Goal: Task Accomplishment & Management: Complete application form

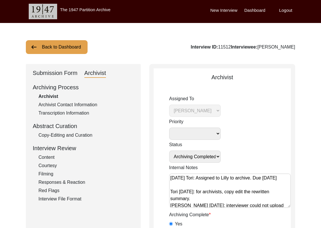
select select "507"
select select "Archiving Completed"
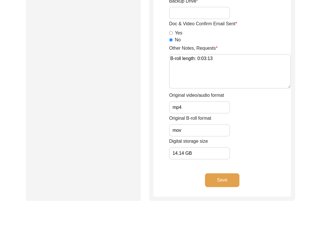
click at [220, 176] on button "Save" at bounding box center [222, 180] width 34 height 14
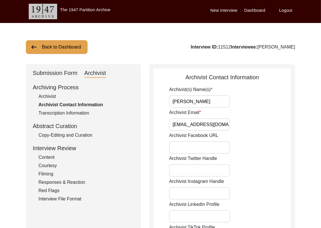
click at [72, 49] on button "Back to Dashboard" at bounding box center [57, 47] width 62 height 14
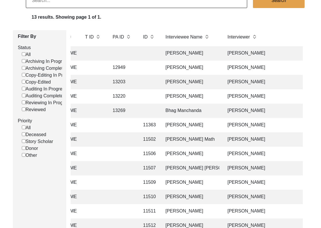
scroll to position [0, 124]
click at [240, 65] on td "[PERSON_NAME]" at bounding box center [273, 68] width 101 height 14
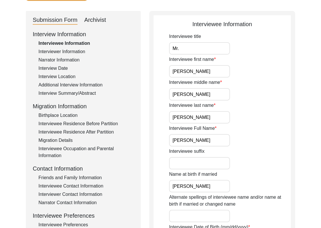
click at [100, 23] on div "Archivist" at bounding box center [95, 20] width 22 height 9
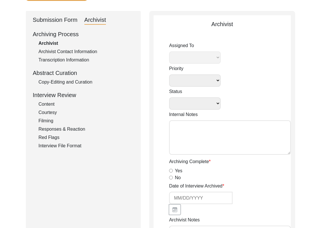
select select
select select "Archiving In Progress"
type textarea "[DATE] Victoria: [PERSON_NAME] finished archiving this, but it needs to be pres…"
radio input "true"
type input "[DATE]"
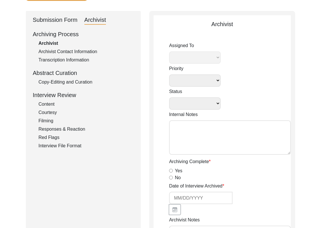
type textarea "[Loremipsu] do Sitame 66, 7438 co Adipiscin Elitsed Doeiusmodte Incididuntu • l…"
radio input "true"
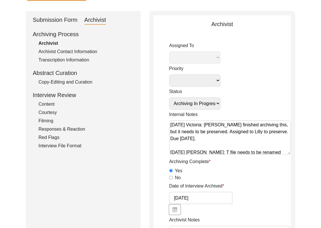
select select "507"
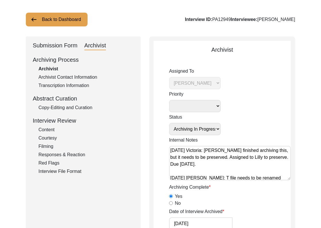
scroll to position [28, 0]
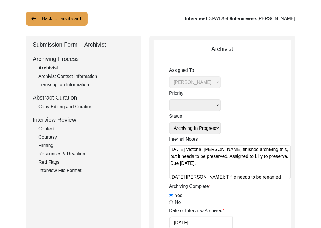
click at [54, 47] on div "Submission Form" at bounding box center [55, 44] width 45 height 9
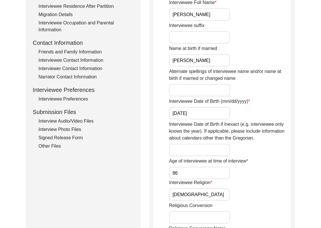
scroll to position [0, 0]
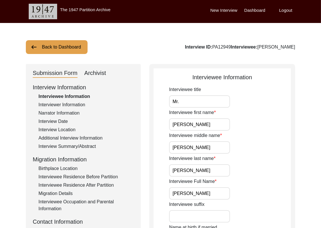
click at [39, 47] on button "Back to Dashboard" at bounding box center [57, 47] width 62 height 14
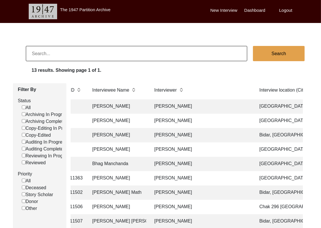
scroll to position [0, 194]
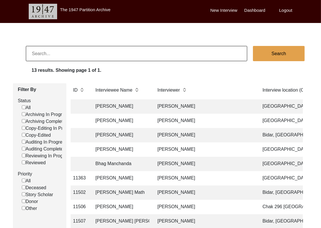
click at [187, 137] on td "[PERSON_NAME]" at bounding box center [204, 135] width 101 height 14
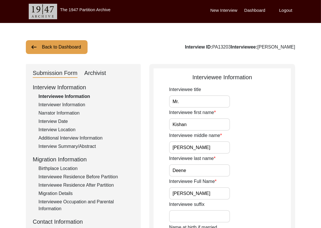
click at [93, 70] on div "Archivist" at bounding box center [95, 73] width 22 height 9
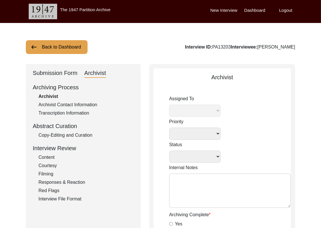
select select
select select "Archiving In Progress"
type textarea "[DATE] Victoria: [PERSON_NAME] finished archiving this, but it needs to be pres…"
radio input "true"
type input "[DATE]"
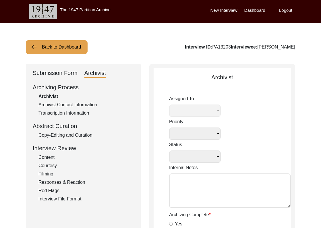
type textarea "Loremipsumd Sitametcons • ‘Adip Elitse’ do ‘Eius Tempor, Incididuntu, Labor’ • …"
radio input "true"
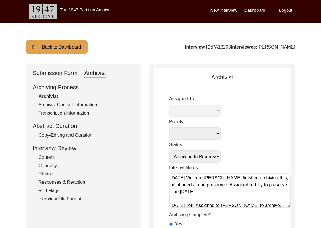
select select "507"
click at [67, 49] on button "Back to Dashboard" at bounding box center [57, 47] width 62 height 14
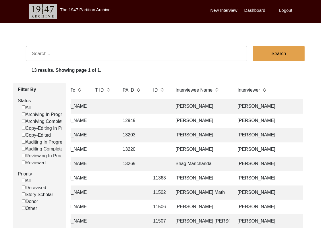
scroll to position [0, 125]
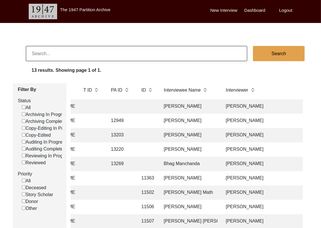
click at [237, 148] on td "[PERSON_NAME]" at bounding box center [272, 149] width 101 height 14
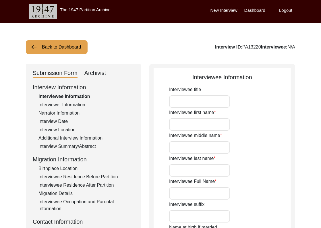
type input "Mrs."
type input "[PERSON_NAME]"
type input "-"
type input "[PERSON_NAME]"
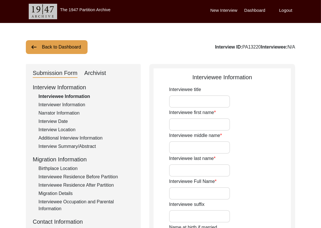
type input "[PERSON_NAME]"
type input "[DATE]"
type input "86"
type input "[DEMOGRAPHIC_DATA]"
type input "Multani"
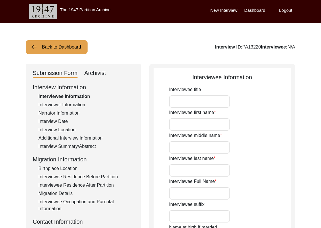
type input "[DEMOGRAPHIC_DATA]"
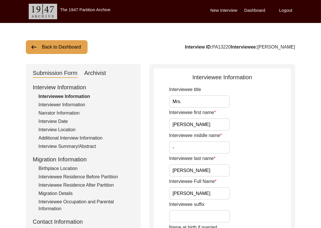
click at [110, 75] on div "Submission Form Archivist" at bounding box center [83, 73] width 101 height 9
drag, startPoint x: 76, startPoint y: 63, endPoint x: 91, endPoint y: 71, distance: 17.4
click at [94, 72] on div "Archivist" at bounding box center [95, 73] width 22 height 9
select select "507"
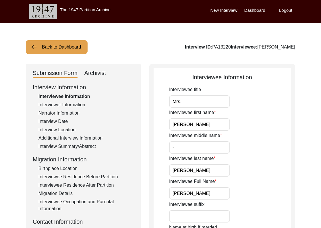
select select "Archiving In Progress"
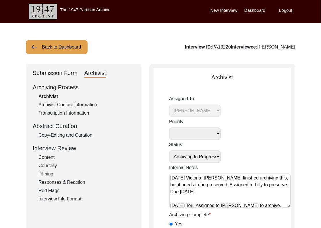
click at [40, 45] on button "Back to Dashboard" at bounding box center [57, 47] width 62 height 14
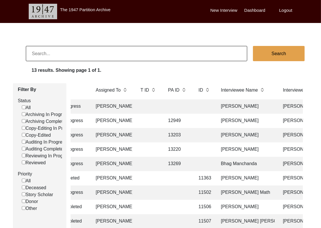
scroll to position [0, 64]
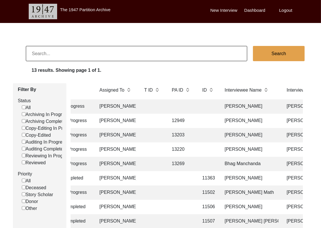
click at [245, 166] on td "Bhag Manchanda" at bounding box center [249, 164] width 57 height 14
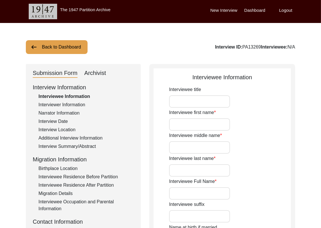
type input "Mrs."
type input "Bhag"
type input "-"
type input "[PERSON_NAME]"
type input "Bhag Manchanda"
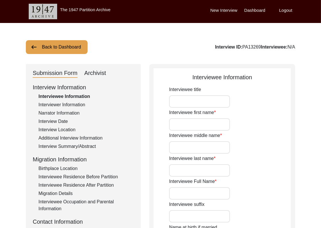
type input "Bhag Manchanda"
type input "She carries her birth name after marriage."
type input "[DATE]"
type input "She mentioned that her birth year is [DEMOGRAPHIC_DATA], but her father had set…"
type input "82"
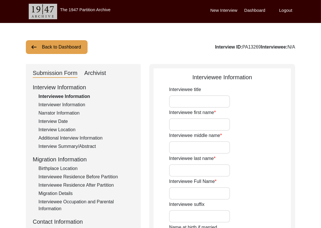
type input "[DEMOGRAPHIC_DATA]"
type input "N/A"
type textarea "N/A"
type input "Multani"
type input "Derawali"
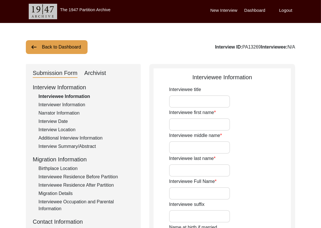
type input "[DEMOGRAPHIC_DATA]"
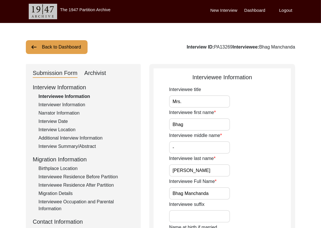
click at [96, 72] on div "Archivist" at bounding box center [95, 73] width 22 height 9
select select "507"
select select "Archiving In Progress"
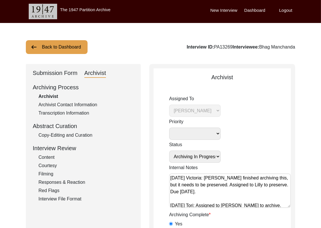
click at [66, 50] on button "Back to Dashboard" at bounding box center [57, 47] width 62 height 14
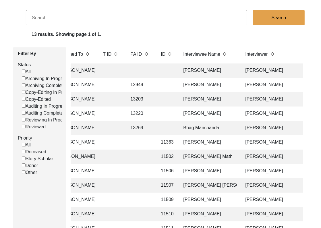
scroll to position [0, 108]
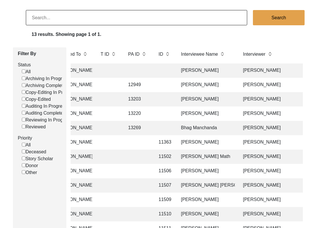
click at [188, 128] on td "Bhag Manchanda" at bounding box center [205, 128] width 57 height 14
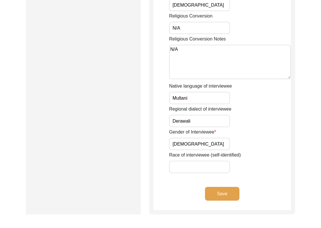
scroll to position [369, 0]
drag, startPoint x: 198, startPoint y: 26, endPoint x: 119, endPoint y: 21, distance: 79.7
click at [201, 59] on textarea "N/" at bounding box center [230, 62] width 122 height 34
type textarea "N"
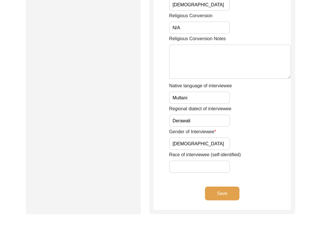
click at [231, 192] on button "Save" at bounding box center [222, 194] width 34 height 14
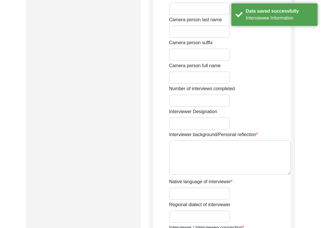
type input "Ms."
type input "Inika"
type input "Choudhary"
type input "[PERSON_NAME]"
type input "[DEMOGRAPHIC_DATA]"
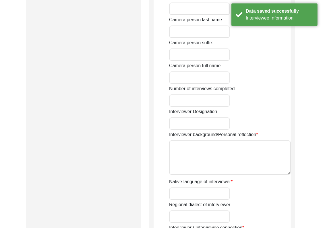
type input "[DATE]"
type input "Currently studying in [GEOGRAPHIC_DATA], [GEOGRAPHIC_DATA]. The interviewer is …"
type input "Student"
type input "N/A"
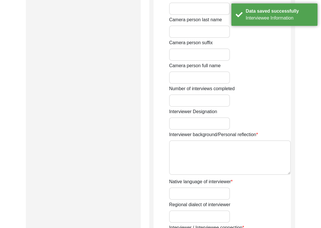
type input "N/A"
type input "Citizen Historian"
type textarea "[PERSON_NAME] is a 2nd-year student of B. A. (Hons.) History from [DEMOGRAPHIC_…"
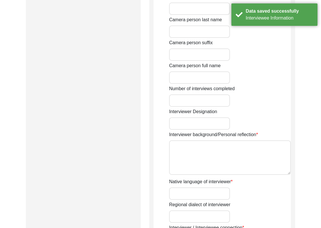
type input "Hindi"
type input "Marwari"
type textarea "I reached out to my friends to find a potential interviewee, and a college seni…"
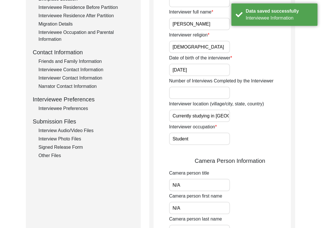
scroll to position [170, 0]
click at [213, 115] on input "Currently studying in [GEOGRAPHIC_DATA], [GEOGRAPHIC_DATA]. The interviewer is …" at bounding box center [199, 115] width 61 height 12
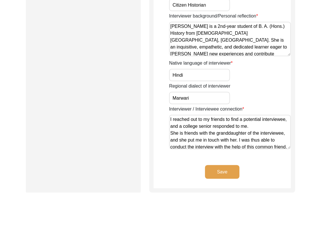
scroll to position [499, 0]
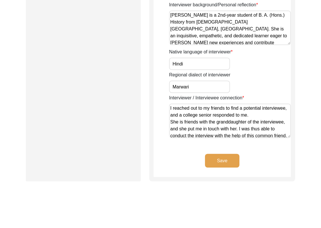
click at [213, 115] on textarea "I reached out to my friends to find a potential interviewee, and a college seni…" at bounding box center [230, 121] width 122 height 34
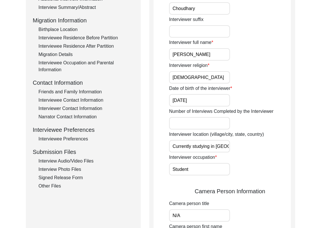
click at [211, 147] on input "Currently studying in [GEOGRAPHIC_DATA], [GEOGRAPHIC_DATA]. The interviewer is …" at bounding box center [199, 146] width 61 height 12
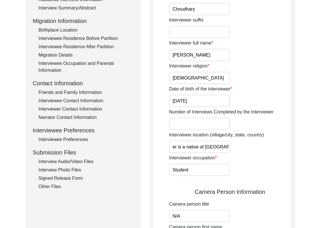
scroll to position [0, 196]
click at [210, 146] on input "Currently studying in [GEOGRAPHIC_DATA], [GEOGRAPHIC_DATA]. The interviewer is …" at bounding box center [199, 147] width 61 height 12
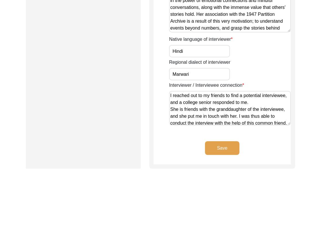
scroll to position [511, 0]
click at [213, 108] on textarea "I reached out to my friends to find a potential interviewee, and a college seni…" at bounding box center [230, 108] width 122 height 34
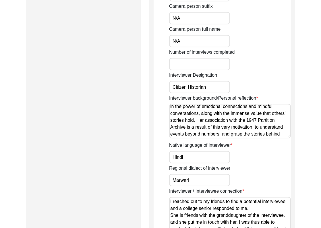
scroll to position [341, 0]
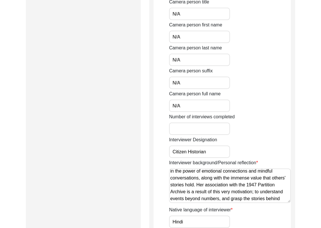
click at [199, 179] on textarea "[PERSON_NAME] is a 2nd-year student of B. A. (Hons.) History from [DEMOGRAPHIC_…" at bounding box center [230, 186] width 122 height 34
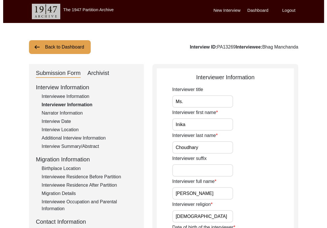
scroll to position [1, 0]
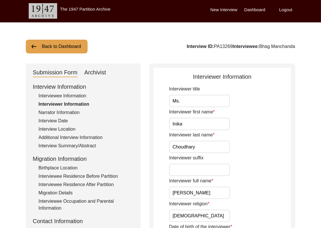
click at [69, 95] on div "Interviewee Information" at bounding box center [85, 95] width 95 height 7
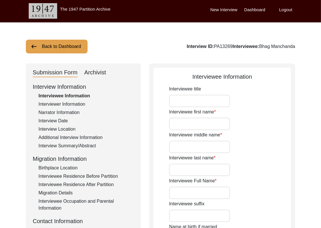
type input "Mrs."
type input "Bhag"
type input "-"
type input "[PERSON_NAME]"
type input "Bhag Manchanda"
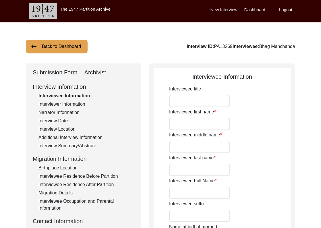
type input "Bhag Manchanda"
type input "She carries her birth name after marriage."
type input "[DATE]"
type input "She mentioned that her birth year is [DEMOGRAPHIC_DATA], but her father had set…"
type input "82"
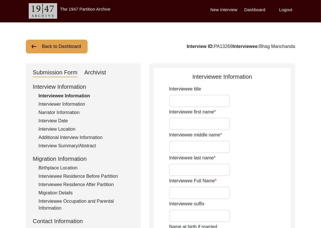
type input "[DEMOGRAPHIC_DATA]"
type input "N/A"
type input "Multani"
type input "Derawali"
type input "[DEMOGRAPHIC_DATA]"
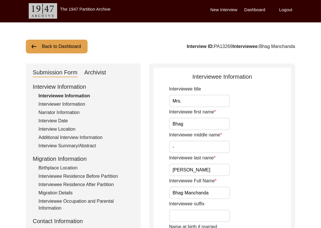
click at [198, 100] on input "Mrs." at bounding box center [199, 101] width 61 height 12
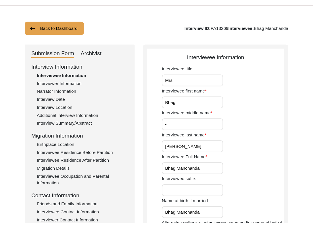
scroll to position [34, 0]
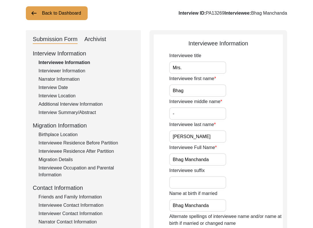
click at [77, 73] on div "Interviewer Information" at bounding box center [85, 70] width 95 height 7
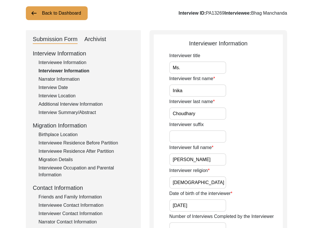
click at [73, 60] on div "Interviewee Information" at bounding box center [85, 62] width 95 height 7
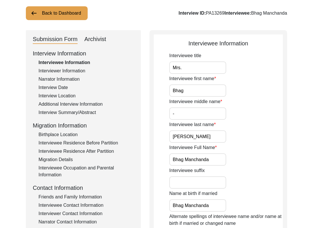
click at [199, 69] on input "Mrs." at bounding box center [197, 67] width 57 height 12
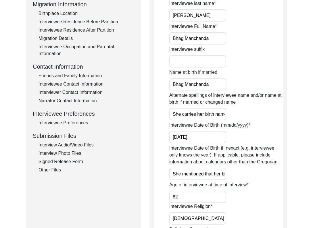
scroll to position [0, 33]
click at [201, 113] on input "She carries her birth name after marriage." at bounding box center [197, 114] width 57 height 12
click at [251, 115] on div "Alternate spellings of interviewee name and/or name at birth if married or chan…" at bounding box center [225, 106] width 113 height 28
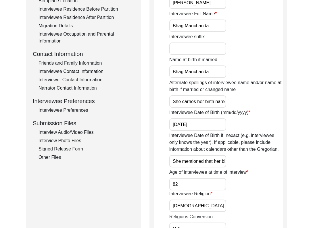
click at [221, 121] on input "[DATE]" at bounding box center [197, 124] width 57 height 12
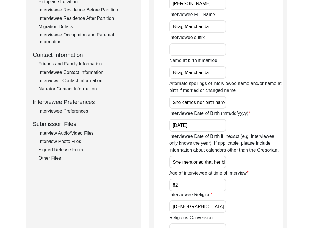
click at [220, 164] on input "She mentioned that her birth year is [DEMOGRAPHIC_DATA], but her father had set…" at bounding box center [197, 162] width 57 height 12
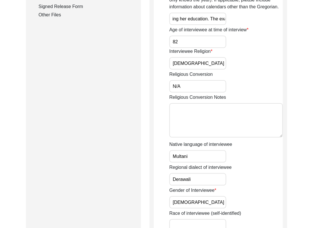
scroll to position [0, 0]
click at [217, 158] on input "Multani" at bounding box center [197, 156] width 57 height 12
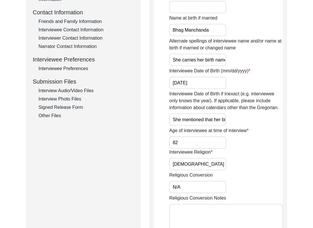
scroll to position [203, 0]
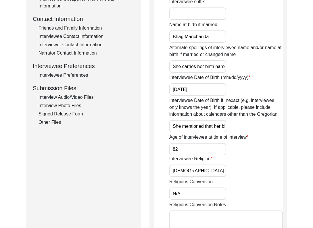
click at [213, 128] on input "She mentioned that her birth year is [DEMOGRAPHIC_DATA], but her father had set…" at bounding box center [197, 126] width 57 height 12
drag, startPoint x: 192, startPoint y: 191, endPoint x: 166, endPoint y: 191, distance: 25.6
click at [166, 191] on app-interviewee-information "Interviewee Information Interviewee title Mrs. Interviewee first name [PERSON_N…" at bounding box center [218, 123] width 129 height 506
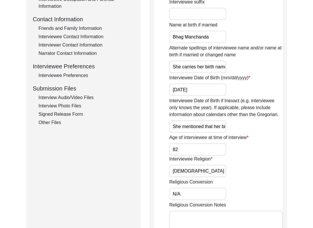
click at [204, 120] on input "She mentioned that her birth year is [DEMOGRAPHIC_DATA], but her father had set…" at bounding box center [197, 126] width 57 height 12
click at [205, 126] on input "She mentioned that her birth year is [DEMOGRAPHIC_DATA], but her father had set…" at bounding box center [197, 126] width 57 height 12
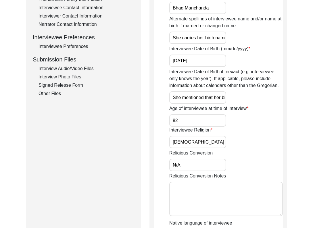
click at [199, 99] on input "She mentioned that her birth year is [DEMOGRAPHIC_DATA], but her father had set…" at bounding box center [197, 97] width 57 height 12
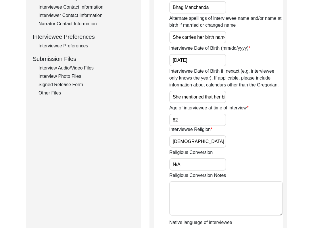
scroll to position [252, 0]
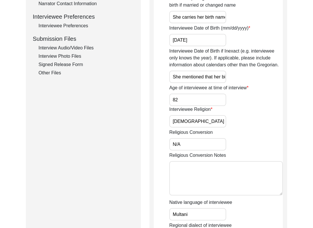
drag, startPoint x: 205, startPoint y: 141, endPoint x: 150, endPoint y: 137, distance: 55.3
click at [150, 137] on div "Interviewee Information Interviewee title Mrs. Interviewee first name [PERSON_N…" at bounding box center [218, 71] width 138 height 519
click at [204, 147] on input "N/A" at bounding box center [197, 144] width 57 height 12
type input "N"
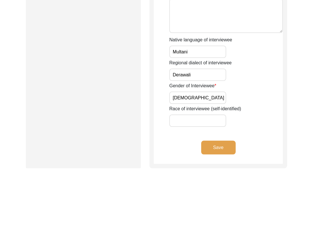
scroll to position [437, 0]
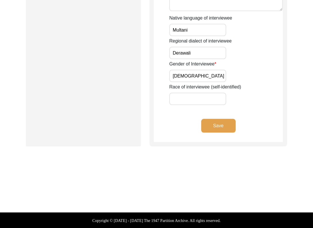
click at [224, 127] on button "Save" at bounding box center [218, 126] width 34 height 14
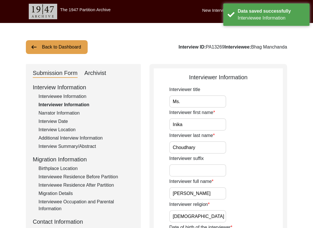
scroll to position [1, 0]
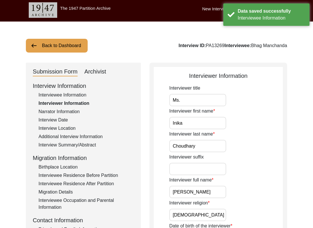
click at [204, 99] on input "Ms." at bounding box center [197, 100] width 57 height 12
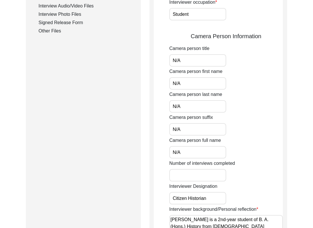
scroll to position [230, 0]
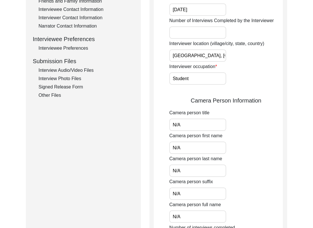
type input "[GEOGRAPHIC_DATA], [GEOGRAPHIC_DATA]"
type input "C"
type input "Inika"
type input "Choudhary"
type input "[PERSON_NAME]"
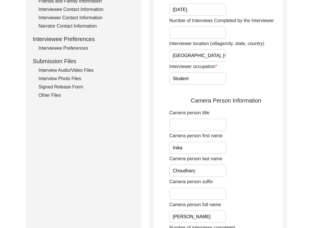
scroll to position [355, 0]
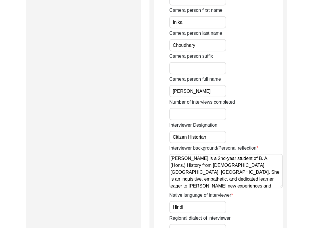
click at [171, 158] on textarea "[PERSON_NAME] is a 2nd-year student of B. A. (Hons.) History from [DEMOGRAPHIC_…" at bounding box center [225, 171] width 113 height 34
paste textarea "Currently studying in [GEOGRAPHIC_DATA], [GEOGRAPHIC_DATA]. The interviewer is …"
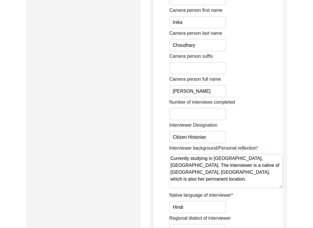
drag, startPoint x: 173, startPoint y: 159, endPoint x: 167, endPoint y: 159, distance: 6.6
click at [167, 159] on app-interviewer-information "Interviewer Information Interviewer title Ms. Interviewer first name [PERSON_NA…" at bounding box center [218, 19] width 129 height 603
click at [238, 177] on textarea "Currently studying in [GEOGRAPHIC_DATA], [GEOGRAPHIC_DATA]. The interviewer is …" at bounding box center [225, 171] width 113 height 34
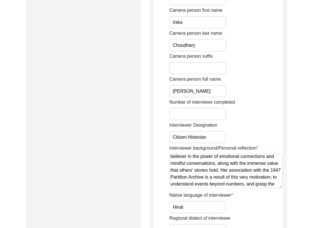
scroll to position [0, 0]
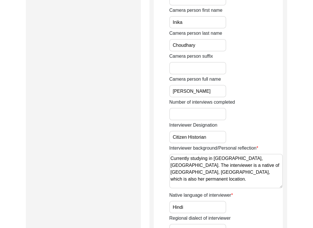
drag, startPoint x: 225, startPoint y: 177, endPoint x: 154, endPoint y: 159, distance: 73.8
click at [154, 159] on app-interviewer-information "Interviewer Information Interviewer title Ms. Interviewer first name [PERSON_NA…" at bounding box center [218, 19] width 129 height 603
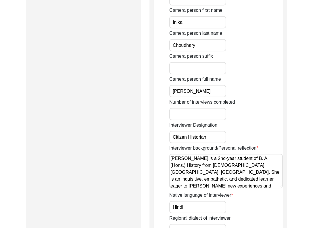
click at [246, 183] on textarea "[PERSON_NAME] is a 2nd-year student of B. A. (Hons.) History from [DEMOGRAPHIC_…" at bounding box center [225, 171] width 113 height 34
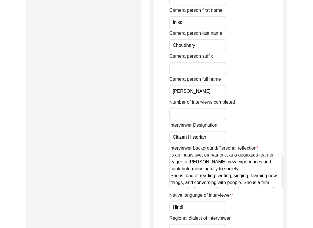
scroll to position [26, 0]
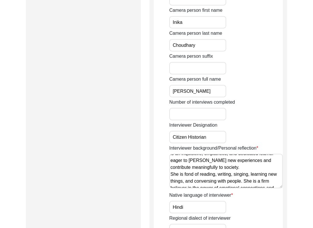
click at [170, 166] on textarea "[PERSON_NAME] is a 2nd-year student of B. A. (Hons.) History from [DEMOGRAPHIC_…" at bounding box center [225, 171] width 113 height 34
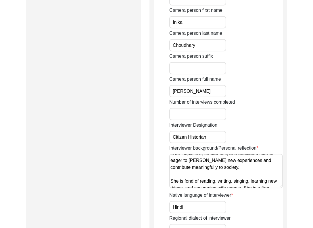
scroll to position [71, 0]
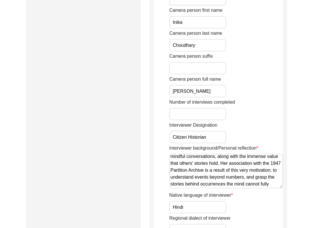
click at [219, 184] on textarea "[PERSON_NAME] is a 2nd-year student of B. A. (Hons.) History from [DEMOGRAPHIC_…" at bounding box center [225, 171] width 113 height 34
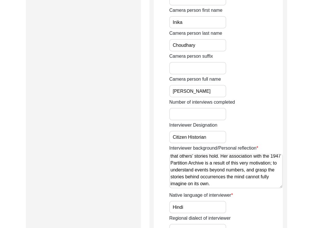
paste textarea "Currently studying in [GEOGRAPHIC_DATA], [GEOGRAPHIC_DATA]. The interviewer is …"
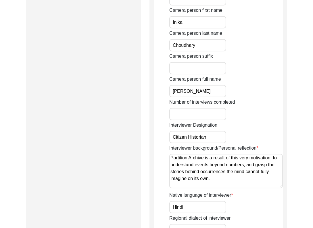
scroll to position [105, 0]
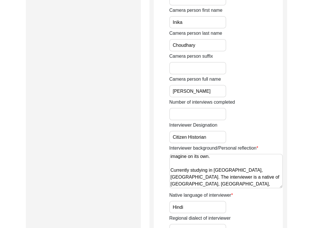
click at [213, 184] on textarea "[PERSON_NAME] is a 2nd-year student of B. A. (Hons.) History from [DEMOGRAPHIC_…" at bounding box center [225, 171] width 113 height 34
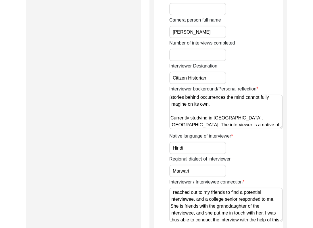
scroll to position [428, 0]
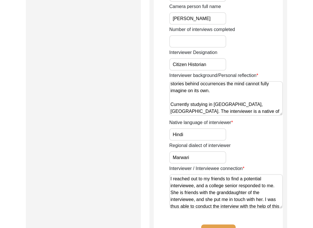
type textarea "[PERSON_NAME] is a 2nd-year student of B. A. (Hons.) History from [DEMOGRAPHIC_…"
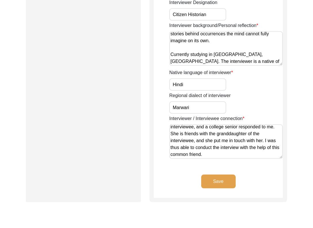
click at [213, 181] on button "Save" at bounding box center [218, 182] width 34 height 14
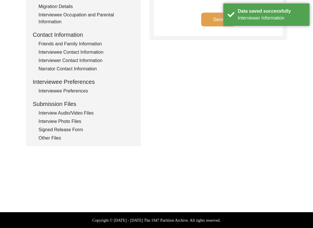
scroll to position [0, 0]
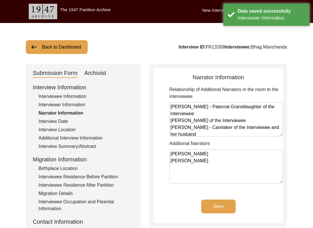
click at [210, 130] on textarea "[PERSON_NAME] - Paternal Granddaughter of the Interviewee [PERSON_NAME] of the …" at bounding box center [225, 119] width 113 height 34
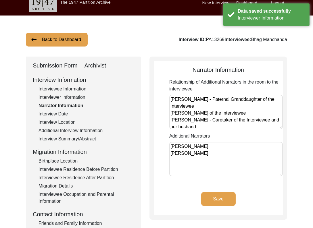
scroll to position [9, 0]
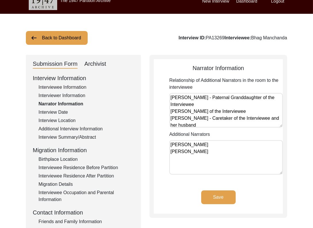
click at [187, 142] on textarea "[PERSON_NAME] [PERSON_NAME]" at bounding box center [225, 157] width 113 height 34
click at [235, 98] on textarea "[PERSON_NAME] - Paternal Granddaughter of the Interviewee [PERSON_NAME] of the …" at bounding box center [225, 110] width 113 height 34
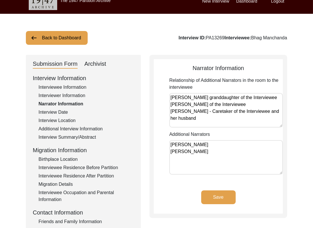
click at [171, 103] on textarea "[PERSON_NAME] granddaughter of the Interviewee [PERSON_NAME] of the Interviewee…" at bounding box center [225, 110] width 113 height 34
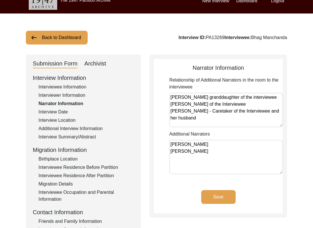
click at [244, 111] on textarea "[PERSON_NAME] granddaughter of the interviewee [PERSON_NAME] of the Interviewee…" at bounding box center [225, 110] width 113 height 34
click at [219, 118] on textarea "[PERSON_NAME] granddaughter of the interviewee [PERSON_NAME] of the interviewee…" at bounding box center [225, 110] width 113 height 34
type textarea "[PERSON_NAME] granddaughter of the interviewee [PERSON_NAME] of the interviewee…"
click at [224, 158] on textarea "[PERSON_NAME] [PERSON_NAME]" at bounding box center [225, 157] width 113 height 34
drag, startPoint x: 183, startPoint y: 160, endPoint x: 163, endPoint y: 144, distance: 25.7
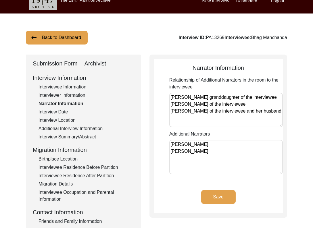
click at [163, 144] on app-narrator-information "Narrator Information Relationship of Additional Narrators in the room to the in…" at bounding box center [218, 138] width 129 height 150
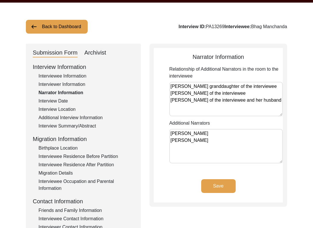
scroll to position [23, 0]
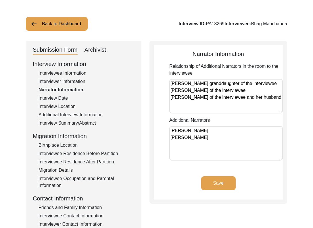
click at [214, 142] on textarea "[PERSON_NAME] [PERSON_NAME]" at bounding box center [225, 143] width 113 height 34
click at [223, 187] on button "Save" at bounding box center [218, 183] width 34 height 14
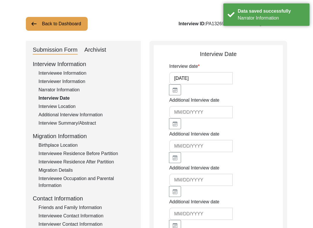
click at [49, 101] on div "Interview Date" at bounding box center [85, 98] width 95 height 7
click at [49, 105] on div "Interview Location" at bounding box center [85, 106] width 95 height 7
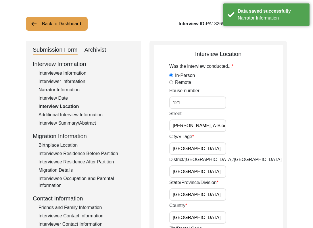
click at [204, 104] on input "121" at bounding box center [197, 102] width 57 height 12
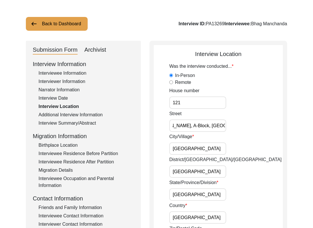
scroll to position [0, 0]
click at [211, 145] on input "[GEOGRAPHIC_DATA]" at bounding box center [197, 148] width 57 height 12
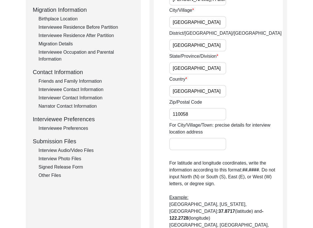
scroll to position [298, 0]
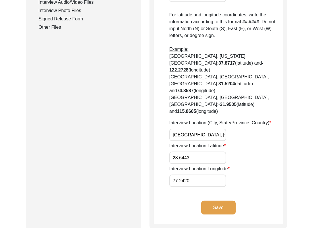
click at [214, 201] on button "Save" at bounding box center [218, 208] width 34 height 14
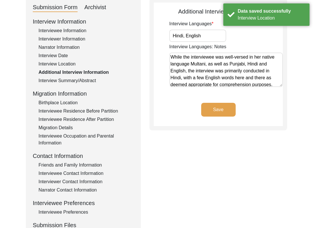
scroll to position [0, 0]
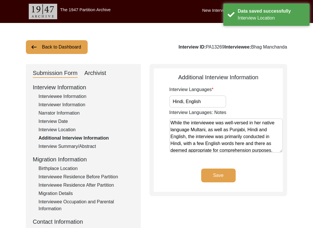
click at [207, 103] on input "Hindi, English" at bounding box center [197, 101] width 57 height 12
drag, startPoint x: 207, startPoint y: 101, endPoint x: 144, endPoint y: 98, distance: 63.0
click at [144, 98] on div "Submission Form Archivist Interview Information Interviewee Information Intervi…" at bounding box center [156, 198] width 261 height 269
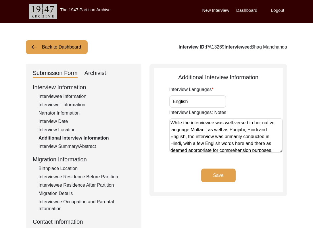
type input "English, Hindi"
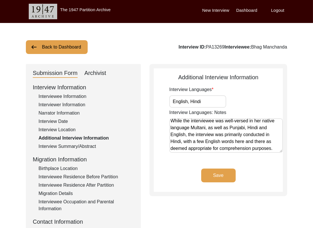
click at [272, 149] on textarea "While the interviewee was well-versed in her native language Multani, as well a…" at bounding box center [225, 135] width 113 height 34
click at [218, 175] on button "Save" at bounding box center [218, 176] width 34 height 14
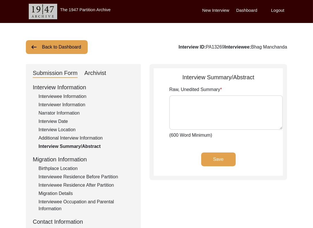
type textarea "Lor ipsumdolors am Con. Adip Elitseddo, e tempo-incididunt utlaboree dolorem al…"
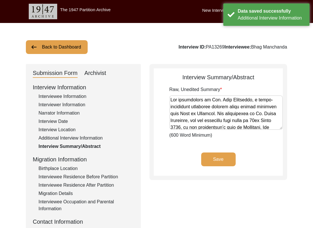
click at [211, 114] on textarea "Raw, Unedited Summary" at bounding box center [225, 112] width 113 height 34
click at [53, 169] on div "Birthplace Location" at bounding box center [85, 168] width 95 height 7
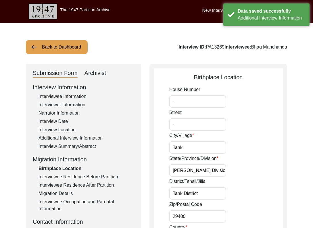
click at [194, 103] on input "-" at bounding box center [197, 101] width 57 height 12
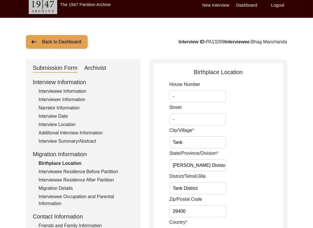
scroll to position [25, 0]
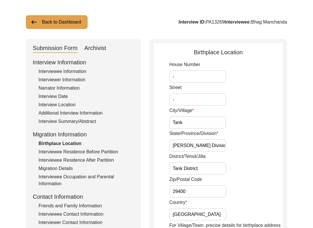
click at [215, 149] on input "[PERSON_NAME] Division/[GEOGRAPHIC_DATA]" at bounding box center [197, 145] width 57 height 12
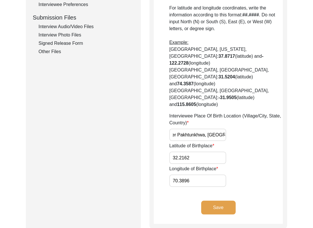
scroll to position [0, 0]
click at [210, 201] on button "Save" at bounding box center [218, 208] width 34 height 14
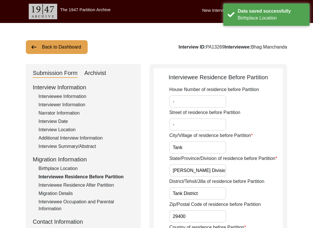
click at [210, 169] on input "[PERSON_NAME] Division/[GEOGRAPHIC_DATA]" at bounding box center [197, 170] width 57 height 12
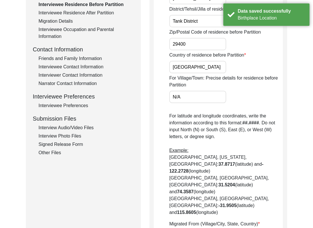
scroll to position [203, 0]
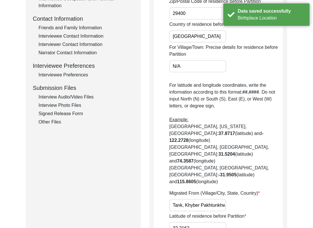
drag, startPoint x: 198, startPoint y: 71, endPoint x: 140, endPoint y: 67, distance: 58.4
click at [141, 67] on div "Submission Form Archivist Interview Information Interviewee Information Intervi…" at bounding box center [156, 80] width 261 height 438
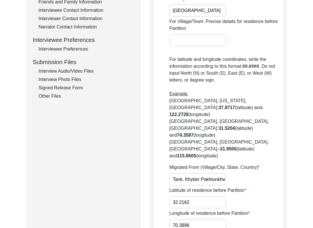
scroll to position [302, 0]
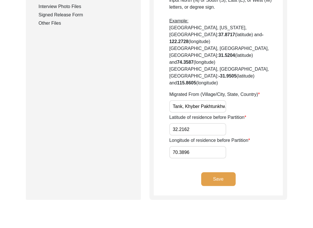
click at [194, 146] on input "70.3896" at bounding box center [197, 152] width 57 height 12
click at [216, 172] on button "Save" at bounding box center [218, 179] width 34 height 14
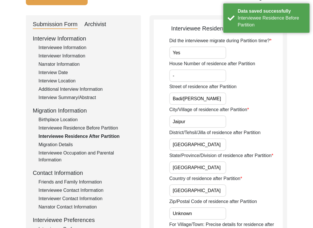
scroll to position [0, 0]
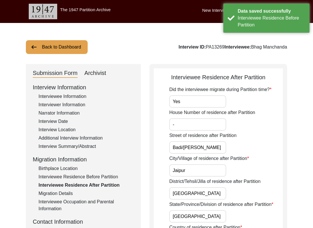
click at [195, 104] on input "Yes" at bounding box center [197, 101] width 57 height 12
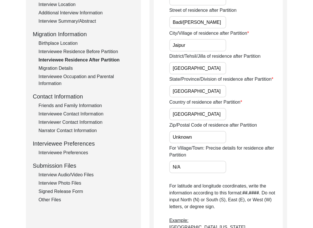
scroll to position [296, 0]
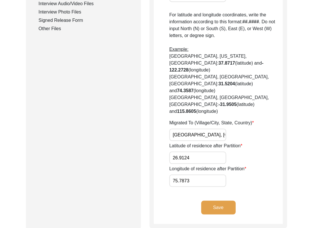
click at [227, 201] on button "Save" at bounding box center [218, 208] width 34 height 14
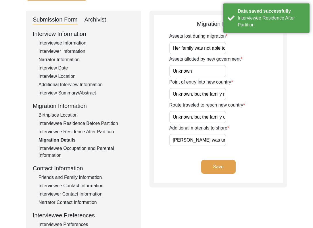
scroll to position [41, 0]
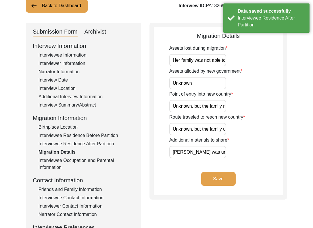
click at [216, 62] on input "Her family was not able to take any belongings with them, but her father and un…" at bounding box center [197, 60] width 57 height 12
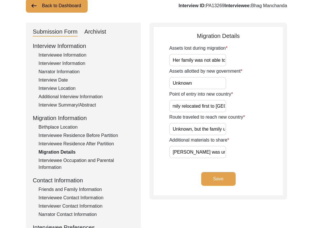
scroll to position [0, 47]
drag, startPoint x: 208, startPoint y: 107, endPoint x: 201, endPoint y: 107, distance: 7.2
click at [200, 107] on input "Unknown, but the family relocated first to [GEOGRAPHIC_DATA]." at bounding box center [197, 106] width 57 height 12
click at [201, 107] on input "Unknown, but the family relocated first to [GEOGRAPHIC_DATA]." at bounding box center [197, 106] width 57 height 12
drag, startPoint x: 204, startPoint y: 106, endPoint x: 196, endPoint y: 109, distance: 8.6
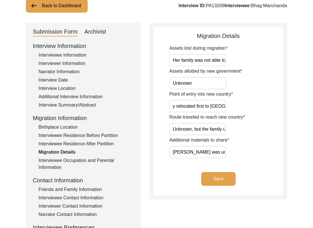
click at [196, 109] on input "Unknown, but the family relocated first to [GEOGRAPHIC_DATA]." at bounding box center [197, 106] width 57 height 12
click at [222, 107] on input "Unknown, but the family relocated to [GEOGRAPHIC_DATA]." at bounding box center [197, 106] width 57 height 12
paste input "first"
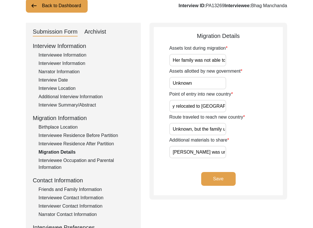
click at [225, 107] on input "Unknown, but the family relocated to [GEOGRAPHIC_DATA] first." at bounding box center [197, 106] width 57 height 12
type input "Unknown, but the family relocated to [GEOGRAPHIC_DATA] first."
type input "Unknown, but the family used train as their mode of transportation."
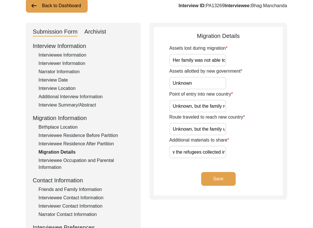
click at [201, 152] on input "[PERSON_NAME] was unable to recall most of her memories from the time, because …" at bounding box center [197, 152] width 57 height 12
click at [210, 85] on input "Unknown" at bounding box center [197, 83] width 57 height 12
click at [209, 109] on input "Unknown, but the family relocated to [GEOGRAPHIC_DATA] first." at bounding box center [197, 106] width 57 height 12
click at [225, 107] on div "Point of entry into new country Unknown, but the family relocated to [GEOGRAPHI…" at bounding box center [225, 102] width 113 height 22
click at [224, 108] on input "Unknown, but the family relocated to [GEOGRAPHIC_DATA] first." at bounding box center [197, 106] width 57 height 12
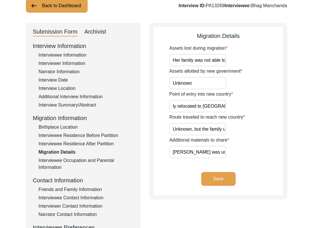
click at [224, 108] on input "Unknown, but the family relocated to [GEOGRAPHIC_DATA] first." at bounding box center [197, 106] width 57 height 12
click at [215, 60] on input "Her family was not able to take any belongings with them, but her father and un…" at bounding box center [197, 60] width 57 height 12
click at [225, 62] on input "Her family was not able to take any belongings with them, but her father and un…" at bounding box center [197, 60] width 57 height 12
click at [223, 177] on button "Save" at bounding box center [218, 179] width 34 height 14
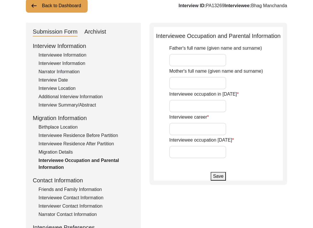
type input "[PERSON_NAME] [PERSON_NAME]"
type input "Seetadevi [PERSON_NAME]"
type input "N/A"
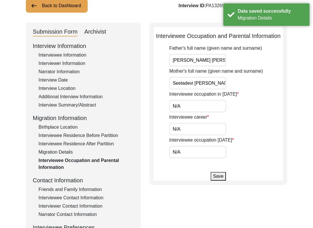
click at [221, 61] on input "[PERSON_NAME] [PERSON_NAME]" at bounding box center [197, 60] width 57 height 12
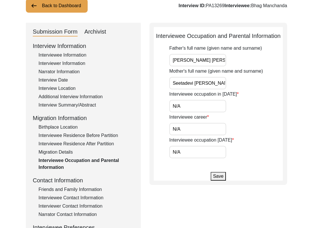
click at [74, 54] on div "Interviewee Information" at bounding box center [85, 55] width 95 height 7
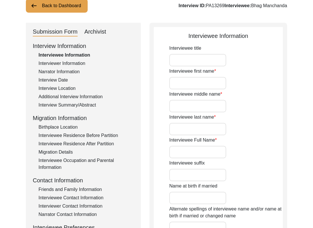
type input "Mrs."
type input "Bhag"
type input "-"
type input "[PERSON_NAME]"
type input "Bhag Manchanda"
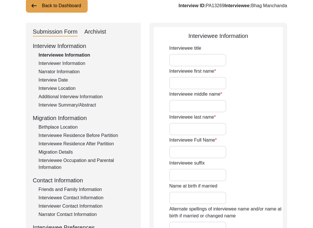
type input "Bhag Manchanda"
type input "She carries her birth name after marriage."
type input "[DATE]"
type input "She mentioned that her birth year is [DEMOGRAPHIC_DATA], but her father had set…"
type input "82"
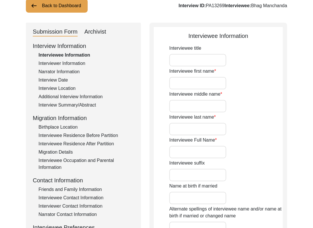
type input "[DEMOGRAPHIC_DATA]"
type input "Multani"
type input "Derawali"
type input "[DEMOGRAPHIC_DATA]"
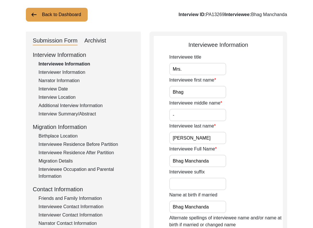
scroll to position [60, 0]
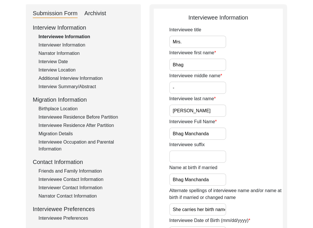
click at [53, 109] on div "Birthplace Location" at bounding box center [85, 108] width 95 height 7
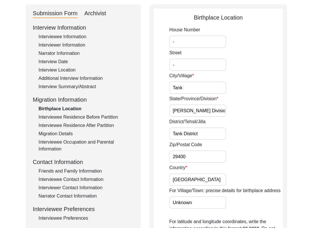
click at [53, 134] on div "Migration Details" at bounding box center [85, 133] width 95 height 7
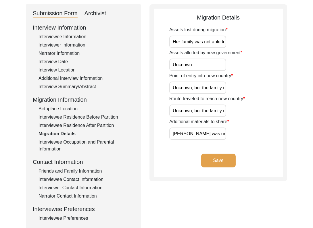
click at [84, 142] on div "Interviewee Occupation and Parental Information" at bounding box center [85, 146] width 95 height 14
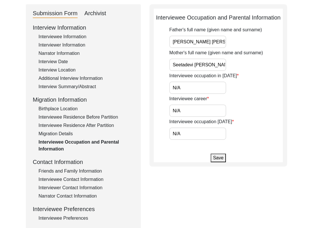
click at [211, 66] on input "Seetadevi [PERSON_NAME]" at bounding box center [197, 65] width 57 height 12
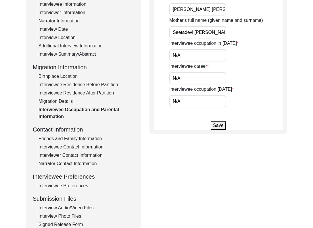
scroll to position [93, 0]
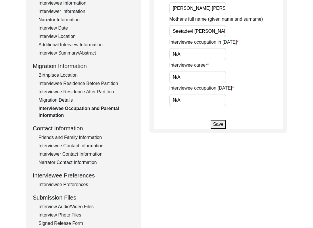
click at [214, 125] on button "Save" at bounding box center [218, 124] width 15 height 9
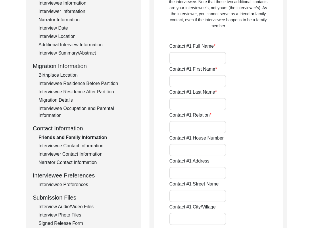
type input "[PERSON_NAME]"
type input "Saanvi"
type input "[PERSON_NAME]"
type input "Granddaughter"
type input "121"
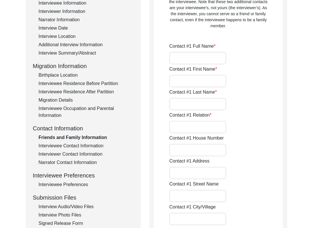
type input "[PERSON_NAME], A-Block"
type input "Janakpuri"
type input "[GEOGRAPHIC_DATA]"
type input "110058"
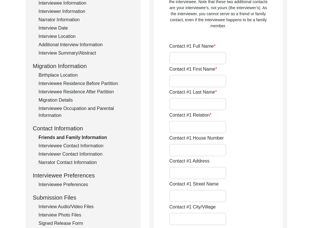
type input "[GEOGRAPHIC_DATA]"
type input "[PHONE_NUMBER]"
type input "[EMAIL_ADDRESS][DOMAIN_NAME]"
type input "-"
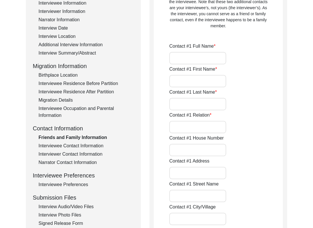
type input "-"
type input "[PERSON_NAME]"
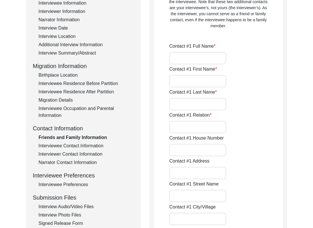
type input "[PERSON_NAME]"
type input "Daughter"
type input "121"
type input "[PERSON_NAME], A-Block"
type input "Janakpuri"
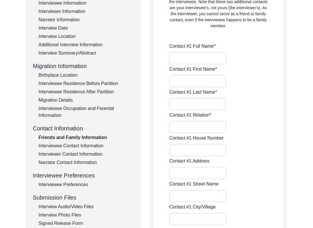
type input "[GEOGRAPHIC_DATA]"
type input "110058"
type input "[GEOGRAPHIC_DATA]"
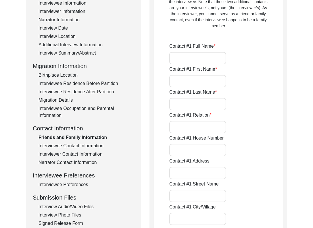
type input "[PHONE_NUMBER]"
type input "[EMAIL_ADDRESS][DOMAIN_NAME]"
type input "-"
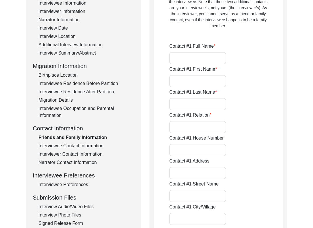
type input "-"
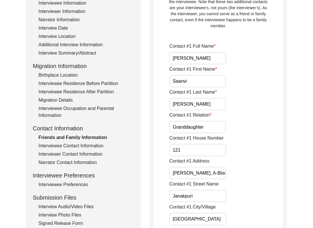
click at [222, 58] on input "[PERSON_NAME]" at bounding box center [197, 58] width 57 height 12
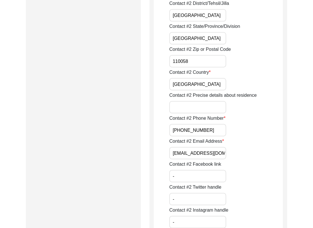
scroll to position [910, 0]
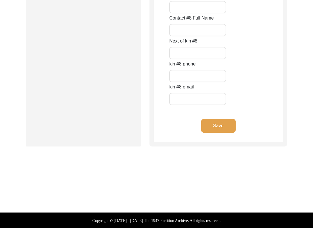
click at [216, 128] on button "Save" at bounding box center [218, 126] width 34 height 14
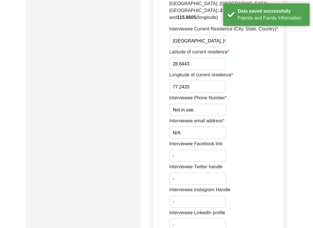
scroll to position [133, 0]
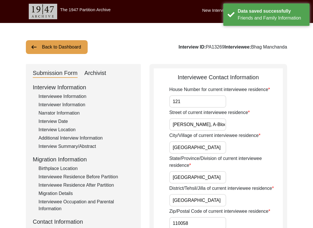
click at [209, 103] on input "121" at bounding box center [197, 101] width 57 height 12
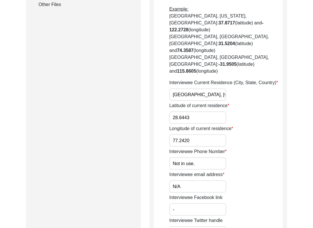
scroll to position [321, 0]
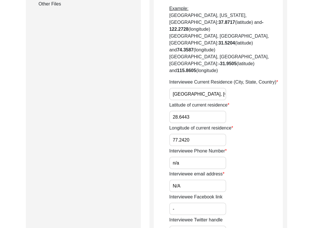
click at [200, 157] on input "n/a" at bounding box center [197, 163] width 57 height 12
type input "N/A"
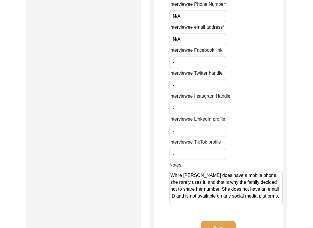
scroll to position [469, 0]
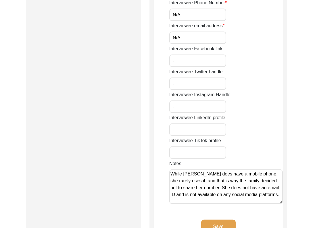
click at [216, 220] on button "Save" at bounding box center [218, 227] width 34 height 14
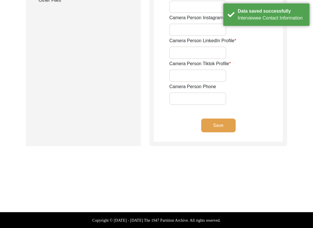
type input "[PHONE_NUMBER]"
type input "[EMAIL_ADDRESS][DOMAIN_NAME]"
type input "-"
type input "inika.09"
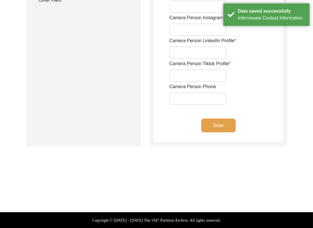
type input "[URL][DOMAIN_NAME]"
type input "N/A"
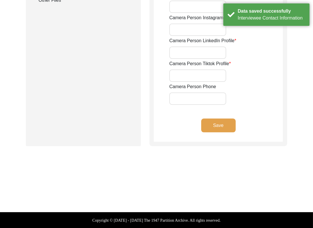
type input "N/A"
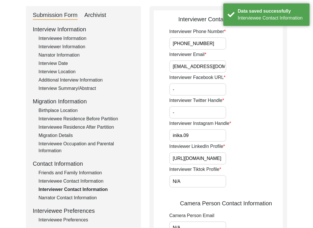
scroll to position [0, 0]
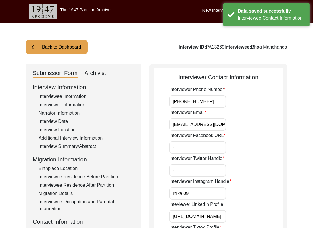
click at [213, 97] on input "[PHONE_NUMBER]" at bounding box center [197, 101] width 57 height 12
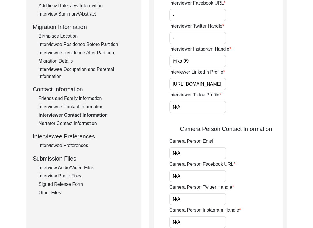
scroll to position [263, 0]
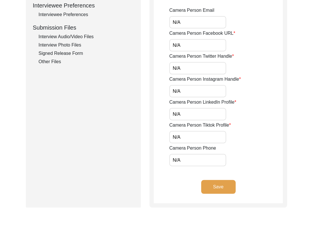
paste input "[PHONE_NUMBER]"
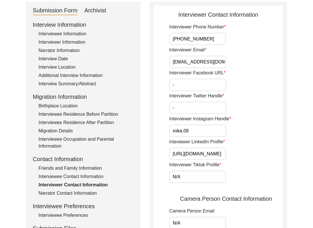
scroll to position [11, 0]
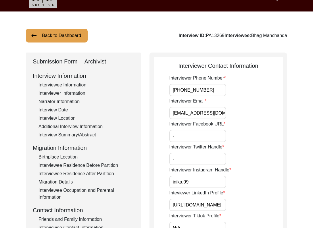
type input "[PHONE_NUMBER]"
click at [210, 85] on input "[PHONE_NUMBER]" at bounding box center [197, 90] width 57 height 12
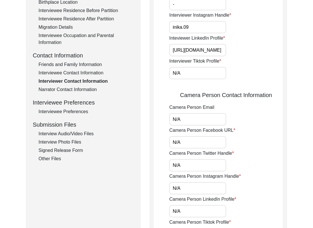
scroll to position [210, 0]
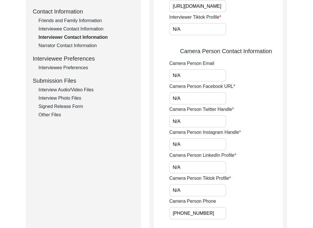
click at [204, 72] on input "N/A" at bounding box center [197, 75] width 57 height 12
paste input "[EMAIL_ADDRESS][DOMAIN_NAME]"
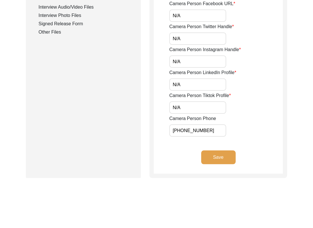
scroll to position [308, 0]
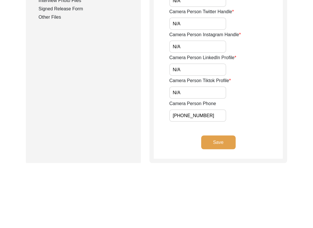
type input "[EMAIL_ADDRESS][DOMAIN_NAME]"
click at [211, 138] on button "Save" at bounding box center [218, 143] width 34 height 14
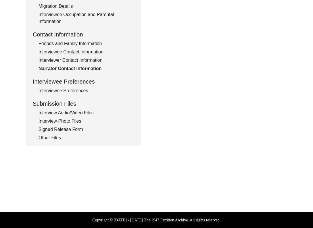
type textarea "The major additional narrator was [PERSON_NAME], the granddaughter of [PERSON_N…"
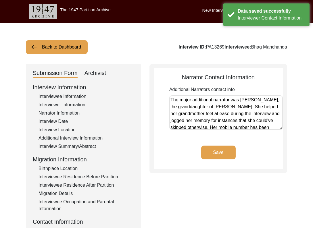
click at [228, 116] on textarea "The major additional narrator was [PERSON_NAME], the granddaughter of [PERSON_N…" at bounding box center [225, 112] width 113 height 34
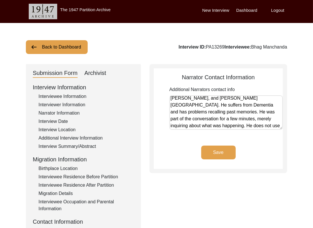
scroll to position [64, 0]
click at [273, 126] on textarea "The major additional narrator was [PERSON_NAME], the granddaughter of [PERSON_N…" at bounding box center [225, 112] width 113 height 34
click at [227, 149] on button "Save" at bounding box center [218, 153] width 34 height 14
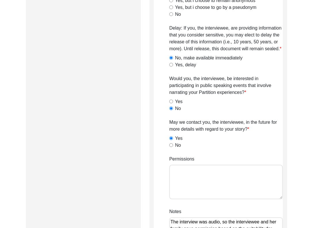
scroll to position [428, 0]
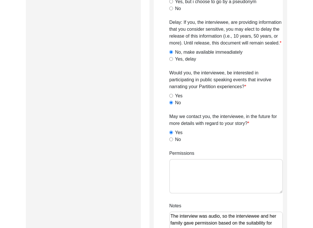
click at [195, 167] on textarea "Permissions" at bounding box center [225, 176] width 113 height 34
paste textarea "Yes to project website but transcript or summary only, yes to all but no to tel…"
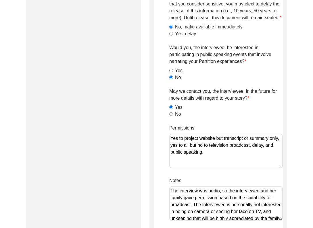
scroll to position [461, 0]
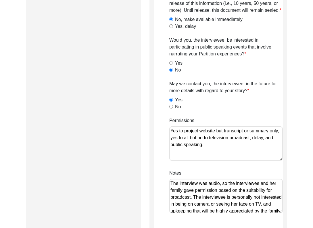
click at [192, 185] on textarea "The interview was audio, so the interviewee and her family gave permission base…" at bounding box center [225, 196] width 113 height 34
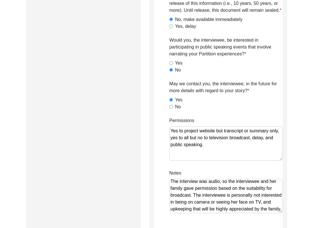
drag, startPoint x: 280, startPoint y: 209, endPoint x: 285, endPoint y: 213, distance: 6.4
click at [280, 209] on textarea "The interview was audio, so the interviewee and her family gave permission base…" at bounding box center [225, 196] width 113 height 34
click at [216, 143] on textarea "Yes to project website but transcript or summary only, yes to all but no to tel…" at bounding box center [225, 143] width 113 height 34
paste textarea "Lilly Q on [DATE]."
click at [170, 152] on textarea "Yes to project website but transcript or summary only, yes to all but no to tel…" at bounding box center [225, 143] width 113 height 34
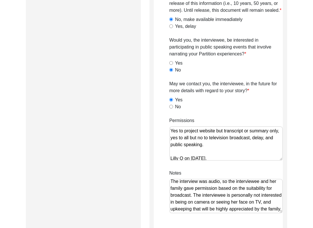
scroll to position [1, 0]
click at [236, 158] on textarea "Yes to project website but transcript or summary only, yes to all but no to tel…" at bounding box center [225, 143] width 113 height 34
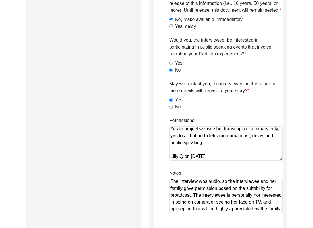
drag, startPoint x: 188, startPoint y: 138, endPoint x: 197, endPoint y: 143, distance: 9.7
click at [188, 138] on textarea "Yes to project website but transcript or summary only, yes to all but no to tel…" at bounding box center [225, 143] width 113 height 34
click at [240, 140] on textarea "Yes to project website but transcript or summary only, yes to all, but no to te…" at bounding box center [225, 143] width 113 height 34
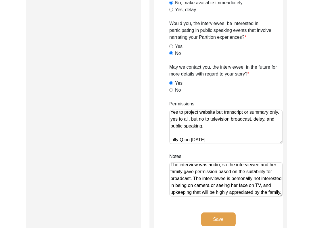
click at [238, 141] on textarea "Yes to project website but transcript or summary only, yes to all, but no to te…" at bounding box center [225, 127] width 113 height 34
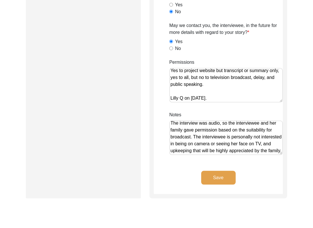
type textarea "Yes to project website but transcript or summary only, yes to all, but no to te…"
click at [233, 177] on button "Save" at bounding box center [218, 178] width 34 height 14
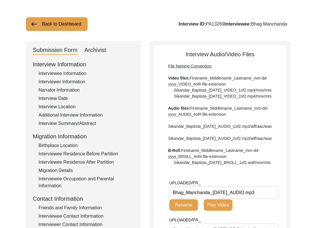
scroll to position [143, 0]
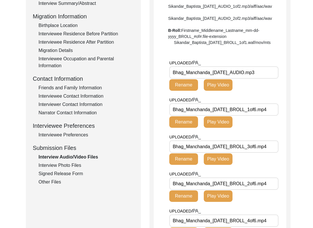
drag, startPoint x: 238, startPoint y: 92, endPoint x: 170, endPoint y: 91, distance: 68.7
click at [170, 79] on input "Bhag_Manchanda_[DATE]_AUDIO.mp3" at bounding box center [223, 72] width 109 height 12
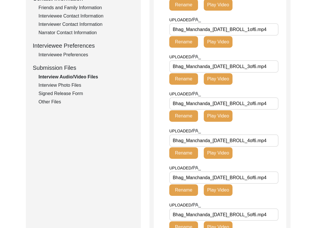
scroll to position [171, 0]
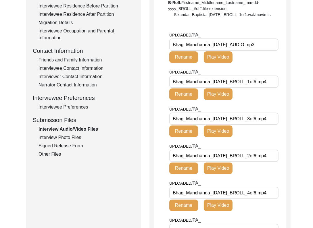
click at [61, 135] on div "Interview Photo Files" at bounding box center [85, 137] width 95 height 7
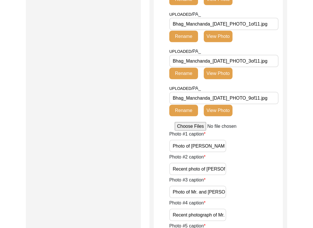
scroll to position [565, 0]
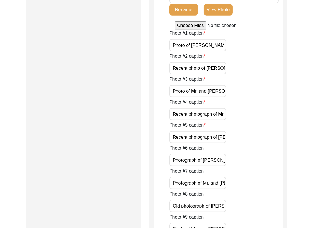
click at [202, 47] on input "Photo of [PERSON_NAME] playing carrom with her family. According to Ms. [PERSON…" at bounding box center [197, 45] width 57 height 12
click at [217, 65] on input "Recent photo of [PERSON_NAME]." at bounding box center [197, 68] width 57 height 12
click at [221, 47] on input "Photo of [PERSON_NAME] playing carrom with her family. According to Ms. [PERSON…" at bounding box center [197, 45] width 57 height 12
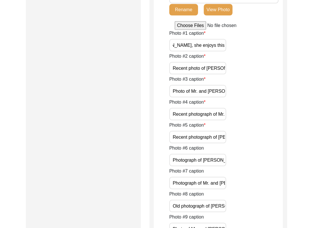
click at [225, 47] on input "Photo of [PERSON_NAME] playing carrom with her family. According to Ms. [PERSON…" at bounding box center [197, 45] width 57 height 12
type input "Photo of [PERSON_NAME] playing carrom with her family. According to Ms. [PERSON…"
type input "Recent photo of [PERSON_NAME]."
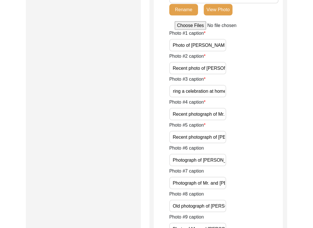
scroll to position [0, 107]
type input "Photo of Mr. and [PERSON_NAME] cutting a cake during a celebration at home."
type input "Recent photograph of Mr. and [PERSON_NAME]."
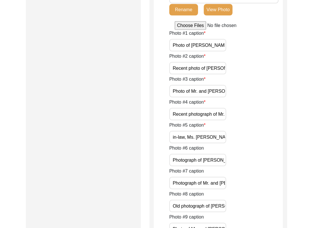
type input "Recent photograph of [PERSON_NAME] with her daughter-in-law, Ms. [PERSON_NAME]'…"
type input "Photograph of [PERSON_NAME] and her friend [PERSON_NAME] at the time of graduat…"
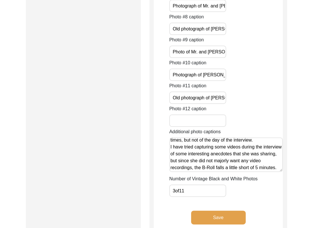
click at [221, 192] on input "3of11" at bounding box center [197, 191] width 57 height 12
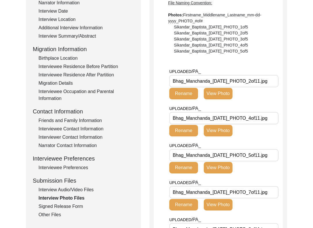
click at [217, 99] on div "UPLOADED/ PA_ Bhag_Manchanda_[DATE]_PHOTO_2of11.jpg Rename View Photo" at bounding box center [209, 86] width 80 height 36
click at [217, 94] on button "View Photo" at bounding box center [218, 93] width 29 height 11
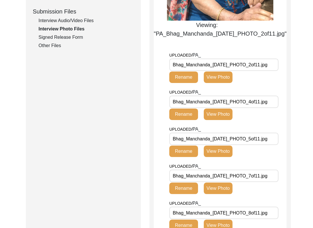
click at [221, 115] on button "View Photo" at bounding box center [218, 114] width 29 height 11
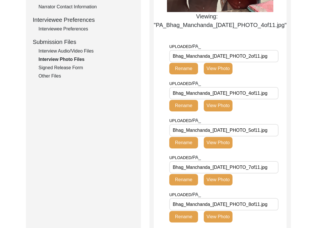
click at [220, 147] on button "View Photo" at bounding box center [218, 142] width 29 height 11
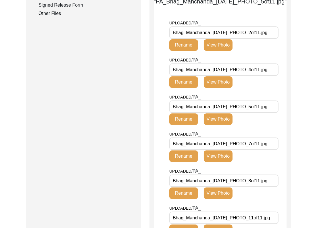
click at [217, 156] on button "View Photo" at bounding box center [218, 155] width 29 height 11
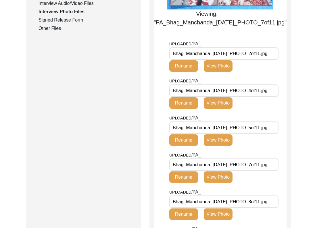
click at [225, 178] on button "View Photo" at bounding box center [218, 176] width 29 height 11
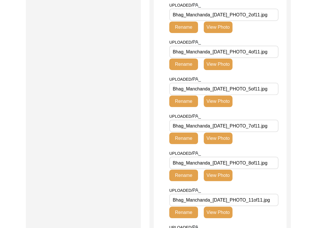
click at [224, 179] on button "View Photo" at bounding box center [218, 175] width 29 height 11
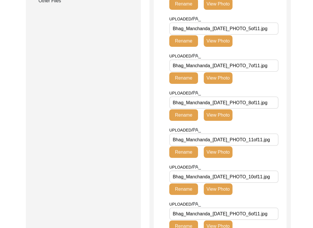
click at [220, 158] on button "View Photo" at bounding box center [218, 151] width 29 height 11
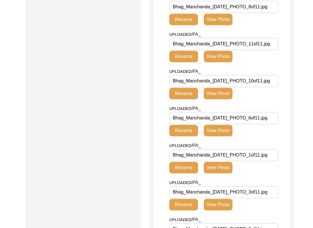
click at [222, 132] on button "View Photo" at bounding box center [218, 130] width 29 height 11
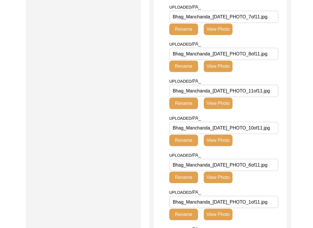
scroll to position [377, 0]
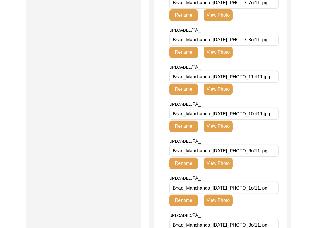
click at [220, 169] on button "View Photo" at bounding box center [218, 163] width 29 height 11
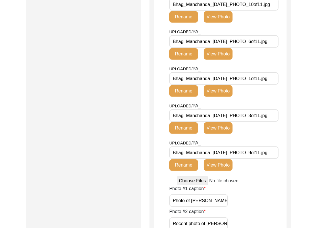
scroll to position [445, 0]
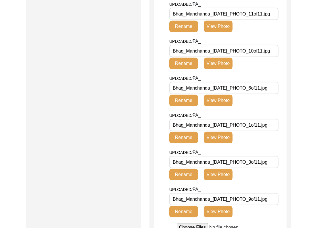
click at [220, 140] on button "View Photo" at bounding box center [218, 137] width 29 height 11
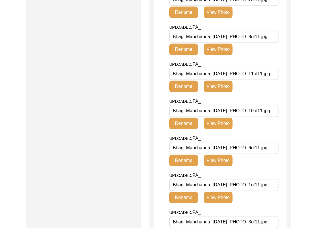
scroll to position [468, 0]
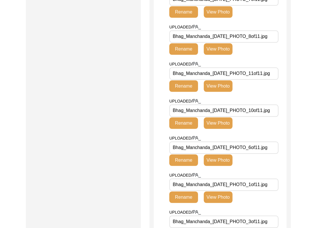
click at [219, 127] on button "View Photo" at bounding box center [218, 122] width 29 height 11
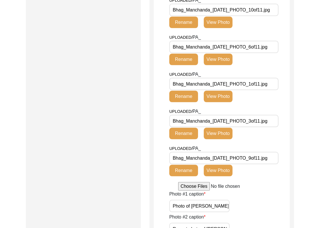
scroll to position [496, 0]
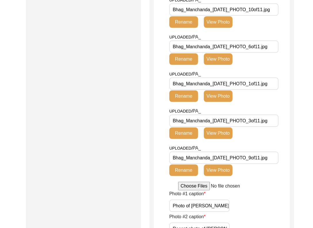
click at [217, 171] on button "View Photo" at bounding box center [218, 170] width 29 height 11
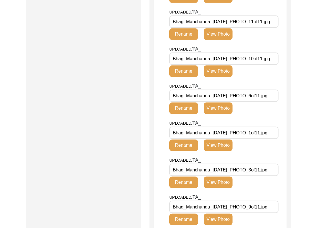
scroll to position [544, 0]
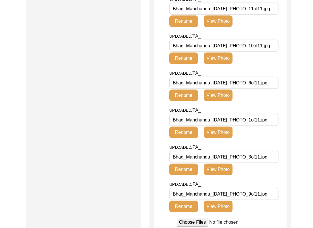
click at [219, 170] on button "View Photo" at bounding box center [218, 169] width 29 height 11
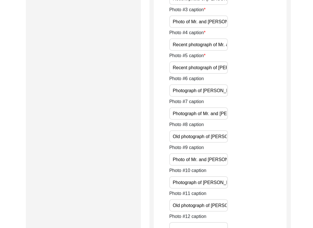
scroll to position [934, 0]
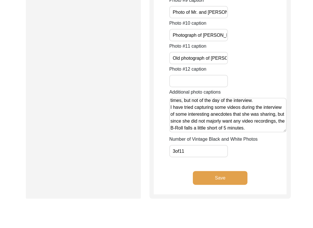
drag, startPoint x: 280, startPoint y: 129, endPoint x: 276, endPoint y: 131, distance: 4.6
click at [279, 129] on textarea "I was fortunate enough to snap some pictures of an album that the family had ma…" at bounding box center [227, 115] width 117 height 34
click at [275, 131] on textarea "I was fortunate enough to snap some pictures of an album that the family had ma…" at bounding box center [227, 115] width 117 height 34
click at [282, 128] on textarea "I was fortunate enough to snap some pictures of an album that the family had ma…" at bounding box center [227, 115] width 117 height 34
type textarea "I was fortunate enough to snap some pictures of an album that the family had ma…"
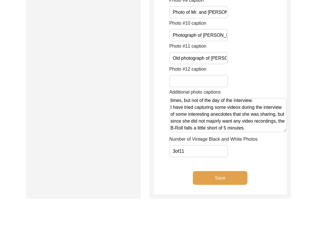
click at [226, 178] on button "Save" at bounding box center [220, 178] width 55 height 14
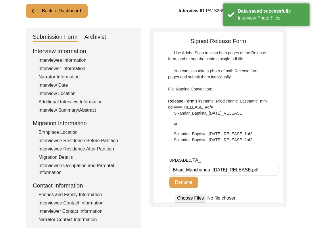
scroll to position [94, 0]
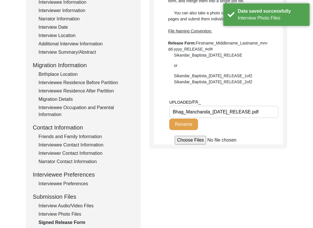
drag, startPoint x: 233, startPoint y: 118, endPoint x: 131, endPoint y: 117, distance: 102.2
click at [131, 117] on div "Submission Form Archivist Interview Information Interviewee Information Intervi…" at bounding box center [156, 104] width 261 height 269
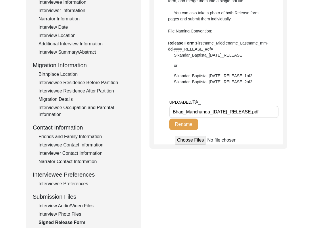
drag, startPoint x: 255, startPoint y: 116, endPoint x: 253, endPoint y: 126, distance: 10.1
click at [255, 116] on input "Bhag_Manchanda_[DATE]_RELEASE.pdf" at bounding box center [223, 112] width 109 height 12
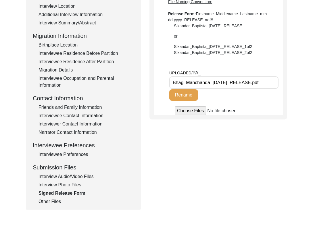
scroll to position [187, 0]
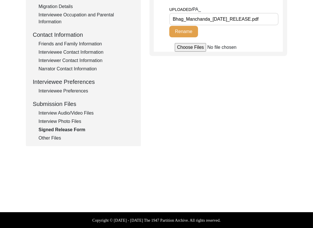
click at [53, 138] on div "Other Files" at bounding box center [85, 138] width 95 height 7
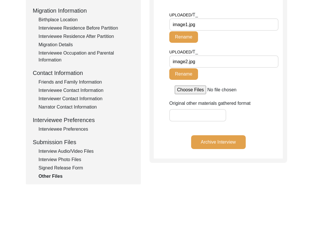
scroll to position [94, 0]
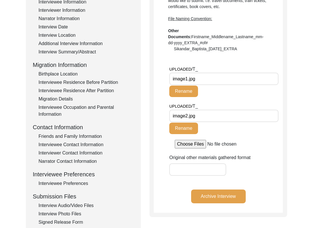
click at [225, 80] on input "image1.jpg" at bounding box center [223, 79] width 109 height 12
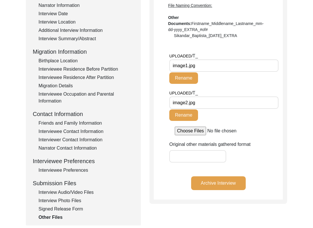
scroll to position [26, 0]
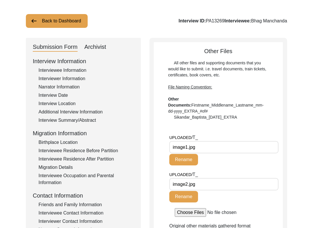
click at [101, 48] on div "Archivist" at bounding box center [95, 47] width 22 height 9
select select "507"
select select "Archiving In Progress"
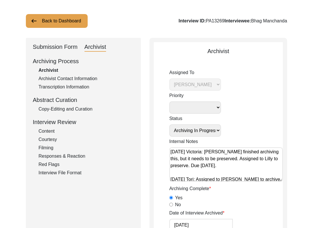
click at [231, 166] on textarea "[DATE] Victoria: [PERSON_NAME] finished archiving this, but it needs to be pres…" at bounding box center [225, 164] width 113 height 34
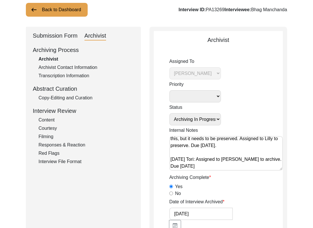
scroll to position [0, 0]
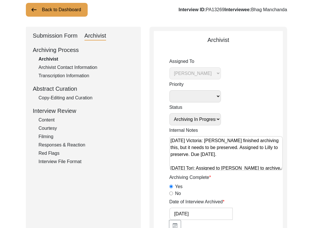
click at [171, 141] on textarea "[DATE] Victoria: [PERSON_NAME] finished archiving this, but it needs to be pres…" at bounding box center [225, 153] width 113 height 34
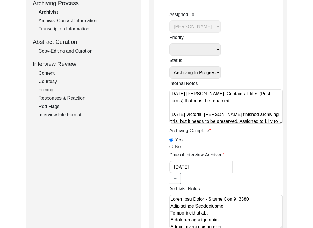
scroll to position [135, 0]
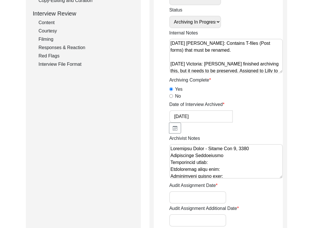
type textarea "[DATE] [PERSON_NAME]: Contains T-files (Post forms) that must be renamed. [DATE…"
click at [171, 150] on textarea "Archivist Notes" at bounding box center [225, 161] width 113 height 34
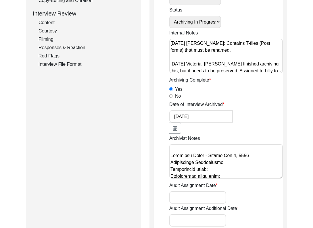
type textarea "--- Archiving Notes - [PERSON_NAME] [DATE] Interviewee Information Interviewee …"
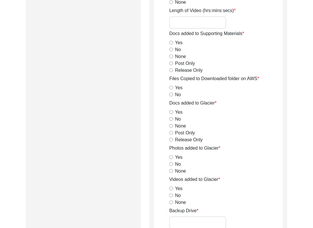
scroll to position [917, 0]
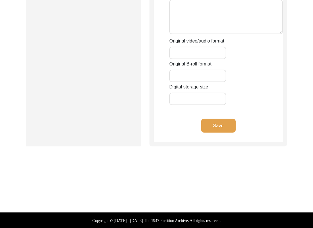
click at [220, 127] on button "Save" at bounding box center [218, 126] width 34 height 14
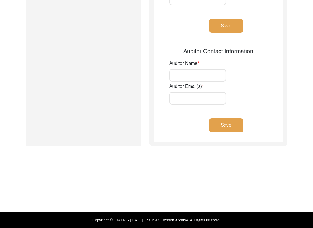
scroll to position [240, 0]
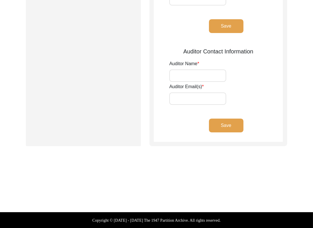
type input "[PERSON_NAME]"
type input "[EMAIL_ADDRESS][DOMAIN_NAME]"
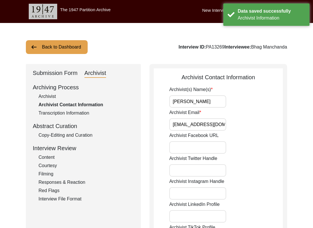
scroll to position [1, 0]
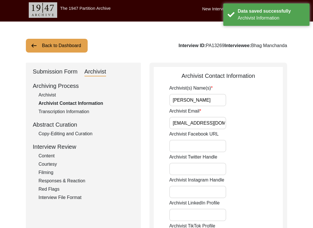
click at [53, 130] on div "Archiving Process Archivist Archivist Contact Information Transcription Informa…" at bounding box center [83, 141] width 101 height 119
click at [52, 132] on div "Copy-Editing and Curation" at bounding box center [85, 133] width 95 height 7
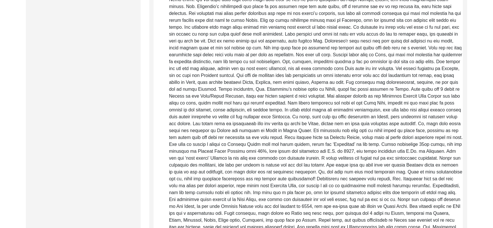
scroll to position [210, 0]
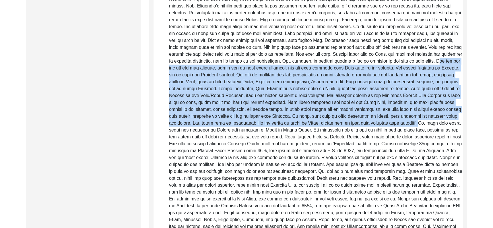
drag, startPoint x: 440, startPoint y: 61, endPoint x: 385, endPoint y: 125, distance: 84.5
click at [321, 125] on p "Raw, Unedited Summary:" at bounding box center [316, 126] width 294 height 482
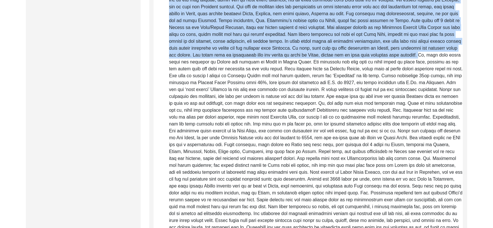
scroll to position [280, 0]
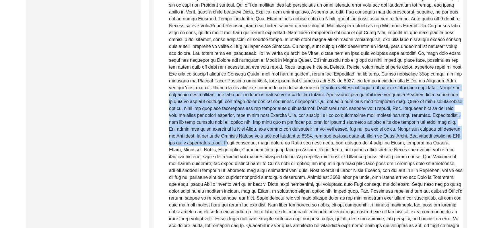
drag, startPoint x: 290, startPoint y: 86, endPoint x: 203, endPoint y: 144, distance: 104.5
click at [203, 144] on p "Raw, Unedited Summary:" at bounding box center [316, 57] width 294 height 482
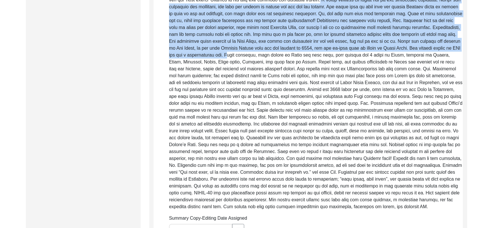
scroll to position [371, 0]
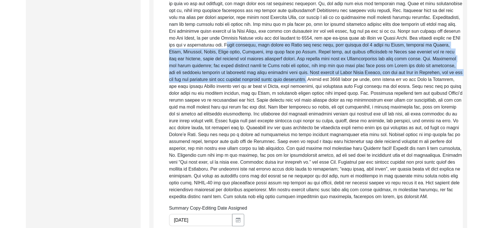
scroll to position [378, 0]
drag, startPoint x: 204, startPoint y: 49, endPoint x: 287, endPoint y: 82, distance: 89.5
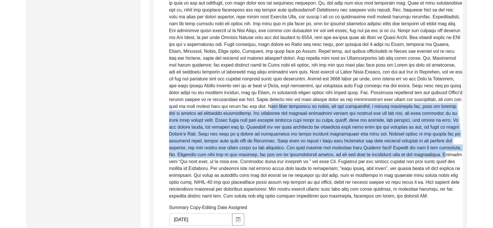
drag, startPoint x: 252, startPoint y: 105, endPoint x: 441, endPoint y: 157, distance: 195.8
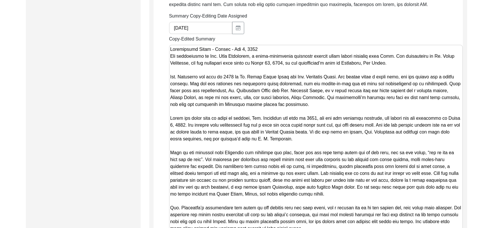
scroll to position [570, 0]
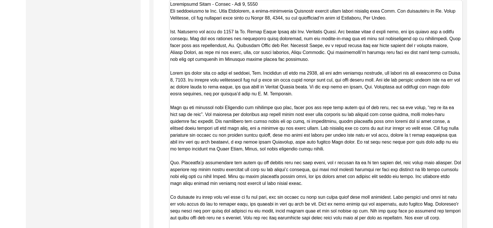
scroll to position [615, 0]
click at [190, 93] on textarea "Copy-Edited Summary" at bounding box center [316, 228] width 294 height 458
click at [289, 98] on textarea "Copy-Edited Summary" at bounding box center [316, 228] width 294 height 458
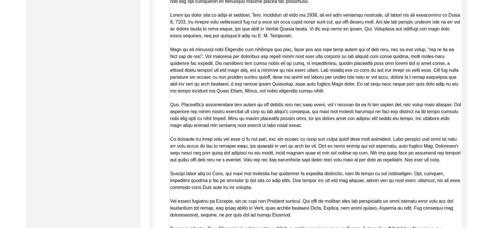
scroll to position [676, 0]
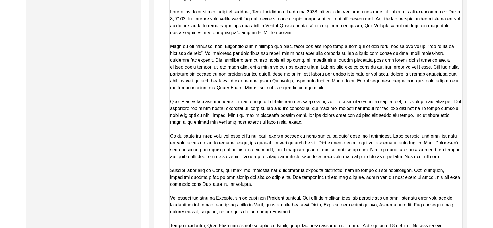
click at [321, 74] on textarea "Copy-Edited Summary" at bounding box center [316, 168] width 294 height 458
click at [200, 89] on textarea "Copy-Edited Summary" at bounding box center [316, 168] width 294 height 458
drag, startPoint x: 253, startPoint y: 88, endPoint x: 260, endPoint y: 96, distance: 10.6
click at [253, 89] on textarea "Copy-Edited Summary" at bounding box center [316, 168] width 294 height 458
click at [286, 93] on textarea "Copy-Edited Summary" at bounding box center [316, 168] width 294 height 458
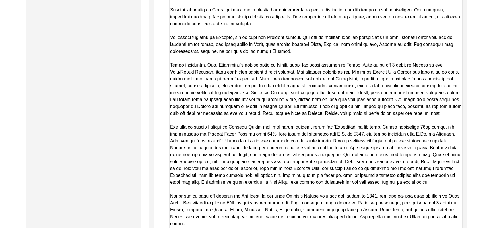
scroll to position [837, 0]
drag, startPoint x: 385, startPoint y: 70, endPoint x: 389, endPoint y: 89, distance: 18.9
click at [321, 70] on textarea "Copy-Edited Summary" at bounding box center [316, 6] width 294 height 458
click at [321, 100] on textarea "Copy-Edited Summary" at bounding box center [316, 6] width 294 height 458
click at [321, 122] on textarea "Copy-Edited Summary" at bounding box center [316, 6] width 294 height 458
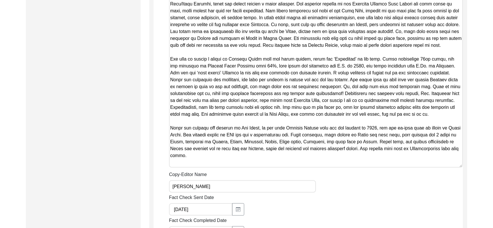
scroll to position [907, 0]
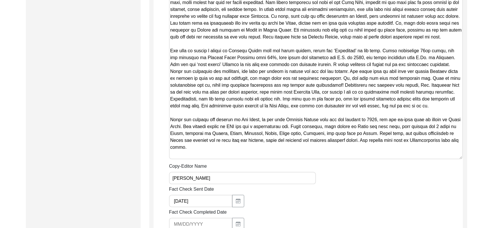
scroll to position [913, 0]
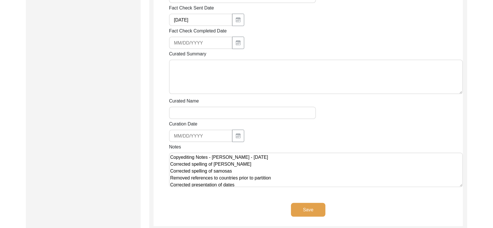
scroll to position [1096, 0]
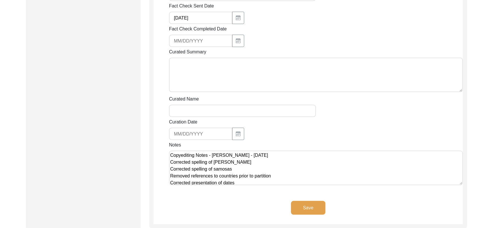
type textarea "Loremipsumd Sitam - Consec - Adi 5, 3065 Eli seddoeiusmo te Inc. Utla Etdolorem…"
click at [218, 173] on textarea "Copyediting Notes - [PERSON_NAME] - [DATE] Corrected spelling of [PERSON_NAME] …" at bounding box center [316, 168] width 294 height 34
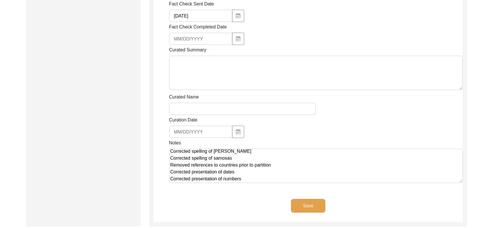
click at [294, 209] on button "Save" at bounding box center [308, 206] width 34 height 14
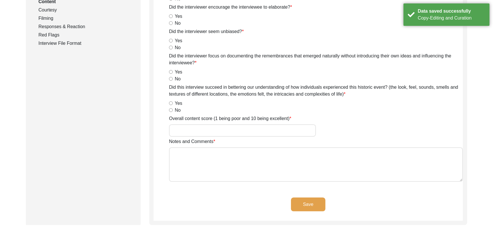
scroll to position [0, 0]
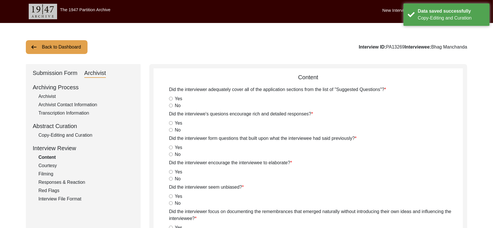
click at [48, 72] on div "Submission Form" at bounding box center [55, 73] width 45 height 9
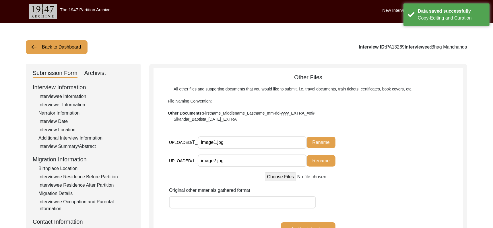
click at [96, 74] on div "Archivist" at bounding box center [95, 73] width 22 height 9
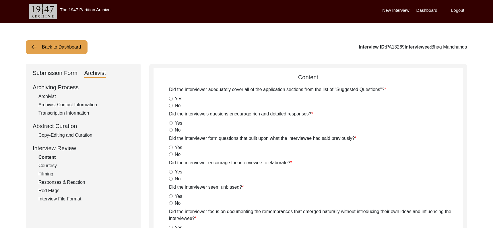
drag, startPoint x: 58, startPoint y: 73, endPoint x: 58, endPoint y: 68, distance: 4.6
click at [58, 73] on div "Submission Form" at bounding box center [55, 73] width 45 height 9
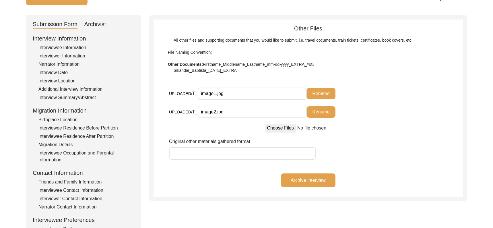
scroll to position [54, 0]
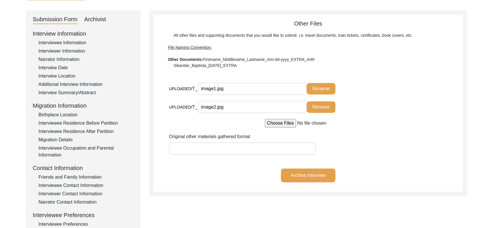
click at [82, 132] on div "Interviewee Residence After Partition" at bounding box center [85, 131] width 95 height 7
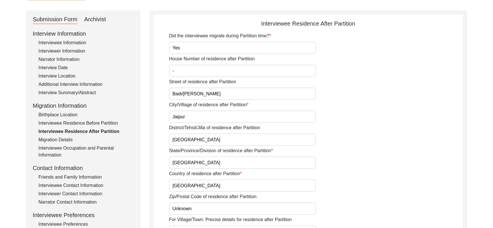
click at [86, 124] on div "Interviewee Residence Before Partition" at bounding box center [85, 123] width 95 height 7
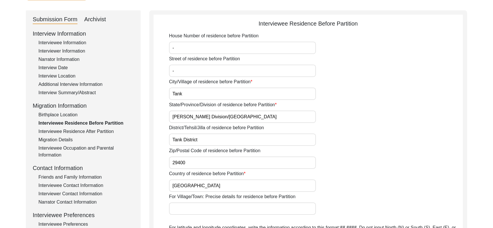
click at [68, 148] on div "Interviewee Occupation and Parental Information" at bounding box center [85, 152] width 95 height 14
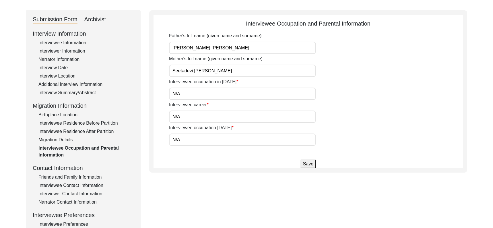
click at [197, 117] on input "N/A" at bounding box center [242, 117] width 147 height 12
drag, startPoint x: 196, startPoint y: 149, endPoint x: 195, endPoint y: 146, distance: 3.6
click at [196, 148] on app-parental-information "Interviewee Occupation and Parental Information Father's full name (given name …" at bounding box center [309, 93] width 310 height 149
click at [195, 141] on input "N/A" at bounding box center [242, 140] width 147 height 12
click at [306, 163] on button "Save" at bounding box center [308, 164] width 15 height 9
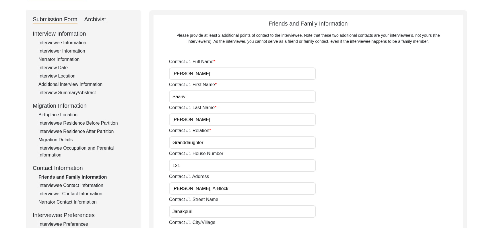
scroll to position [0, 0]
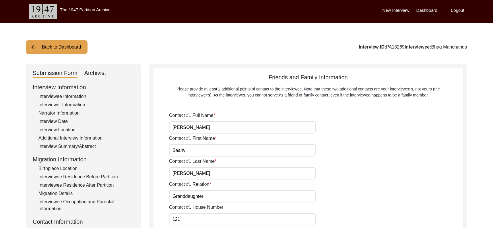
click at [98, 74] on div "Archivist" at bounding box center [95, 73] width 22 height 9
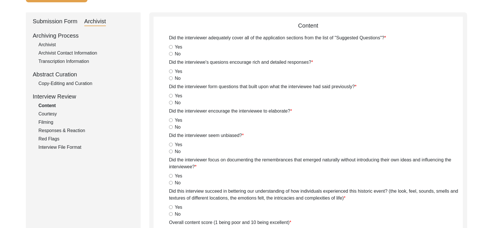
scroll to position [52, 0]
click at [45, 43] on div "Archivist" at bounding box center [85, 44] width 95 height 7
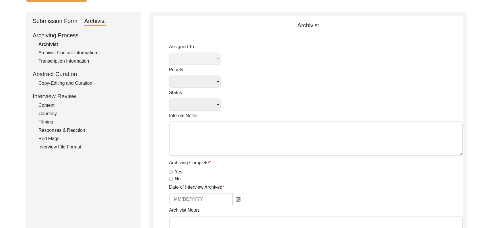
select select
select select "Archiving In Progress"
type textarea "[DATE] [PERSON_NAME]: Contains T-files (Post forms) that must be renamed. [DATE…"
radio input "true"
type input "[DATE]"
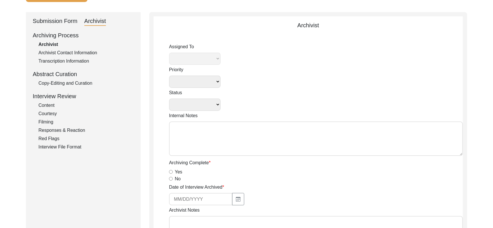
type textarea "--- Archiving Notes - [PERSON_NAME] [DATE] Interviewee Information Interviewee …"
radio input "true"
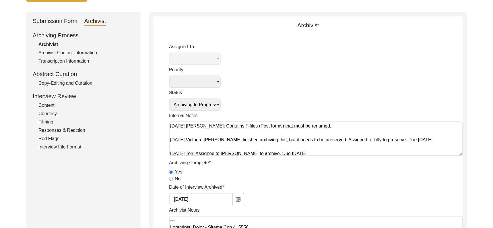
select select "507"
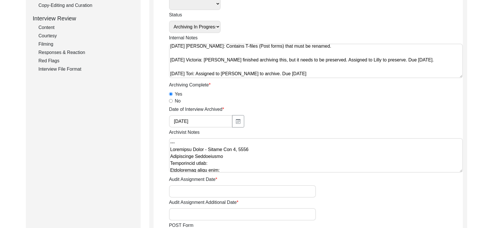
scroll to position [138, 0]
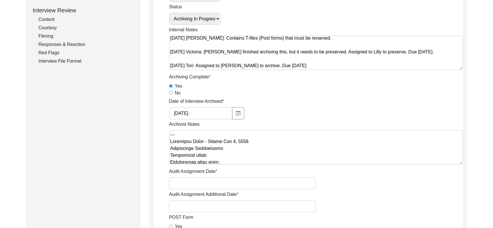
click at [172, 134] on textarea "Archivist Notes" at bounding box center [316, 147] width 294 height 34
paste textarea "[Archiving] on [DATE] by [PERSON_NAME] Interviewer Information - interviewer lo…"
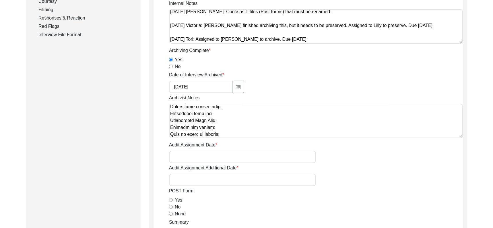
scroll to position [210, 0]
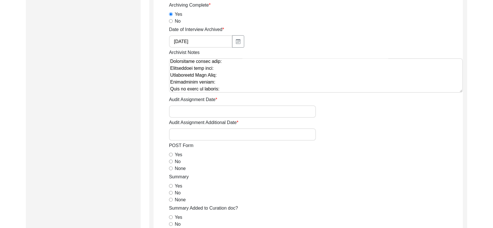
type textarea "[Loremipsu] do Sitame 67, 4831 co Adipiscin Elitsed Doeiusmodte Incididuntu - l…"
click at [171, 154] on input "Yes" at bounding box center [171, 155] width 4 height 4
radio input "true"
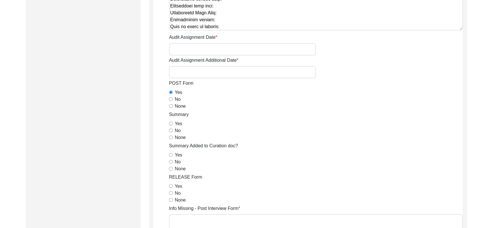
scroll to position [278, 0]
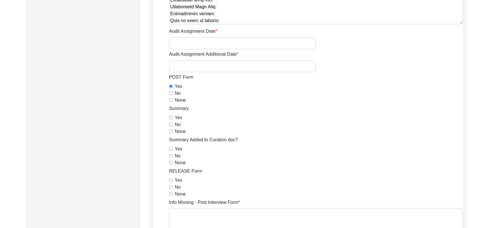
click at [170, 99] on input "None" at bounding box center [171, 100] width 4 height 4
radio input "true"
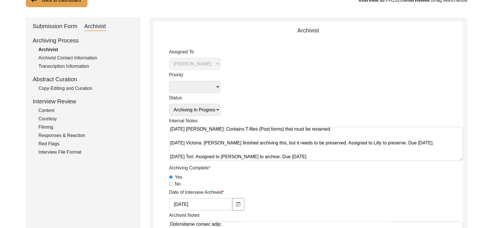
scroll to position [47, 0]
click at [269, 143] on textarea "[DATE] [PERSON_NAME]: Contains T-files (Post forms) that must be renamed. [DATE…" at bounding box center [316, 143] width 294 height 34
drag, startPoint x: 274, startPoint y: 129, endPoint x: 249, endPoint y: 129, distance: 24.7
click at [249, 129] on textarea "[DATE] [PERSON_NAME]: Contains T-files (Post forms) that must be renamed. [DATE…" at bounding box center [316, 143] width 294 height 34
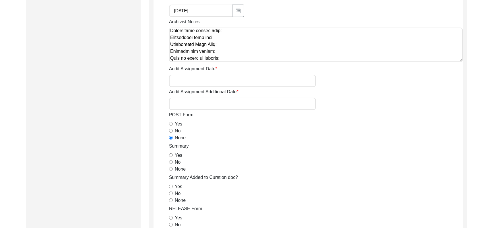
scroll to position [278, 0]
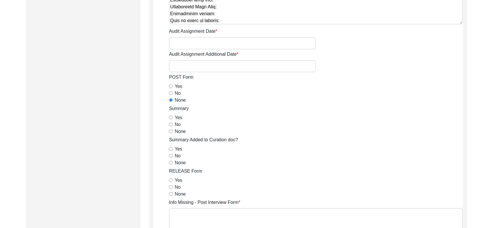
type textarea "[DATE] Lilly: Contains T-files that must be renamed. [DATE] Victoria: [PERSON_N…"
click at [169, 118] on input "Yes" at bounding box center [171, 118] width 4 height 4
click at [171, 148] on input "Yes" at bounding box center [171, 149] width 4 height 4
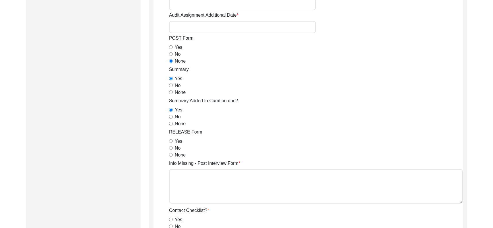
scroll to position [318, 0]
click at [169, 121] on input "None" at bounding box center [171, 123] width 4 height 4
click at [170, 140] on input "Yes" at bounding box center [171, 141] width 4 height 4
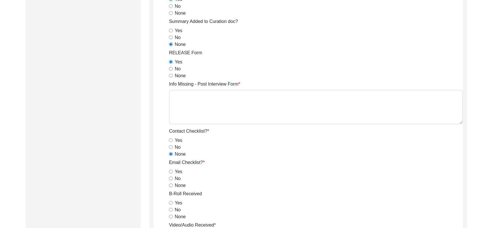
scroll to position [418, 0]
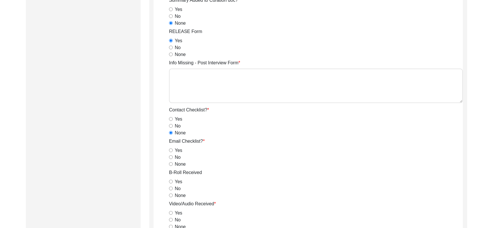
click at [171, 164] on input "None" at bounding box center [171, 164] width 4 height 4
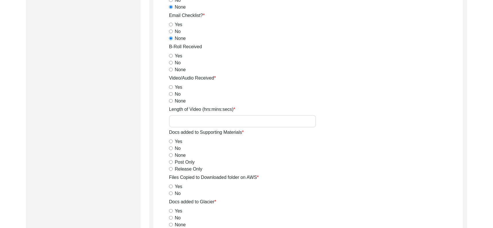
scroll to position [484, 0]
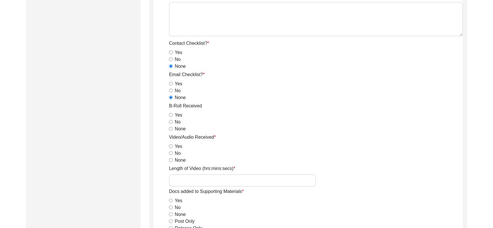
click at [171, 116] on input "Yes" at bounding box center [171, 115] width 4 height 4
click at [169, 147] on input "Yes" at bounding box center [171, 146] width 4 height 4
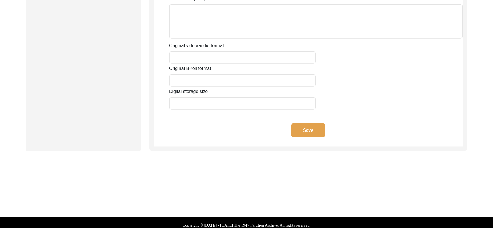
click at [316, 132] on button "Save" at bounding box center [308, 130] width 34 height 14
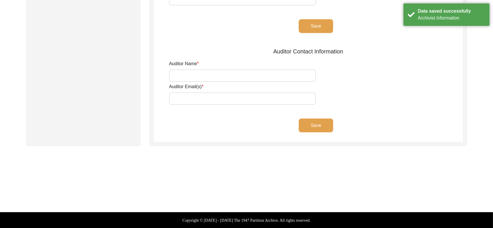
scroll to position [0, 0]
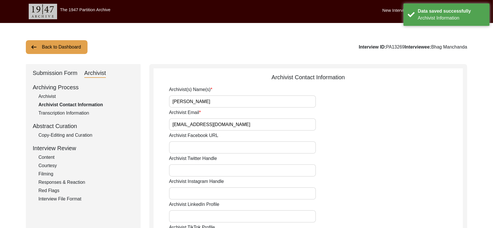
click at [236, 108] on div "Archivist(s) Name(s) [PERSON_NAME] Archivist Email Archivist Facebook URL Archi…" at bounding box center [316, 184] width 294 height 196
click at [235, 104] on input "[PERSON_NAME]" at bounding box center [242, 101] width 147 height 12
click at [241, 121] on input "Archivist Email" at bounding box center [242, 124] width 147 height 12
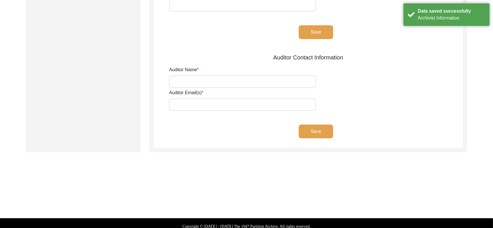
click at [307, 28] on button "Save" at bounding box center [316, 32] width 34 height 14
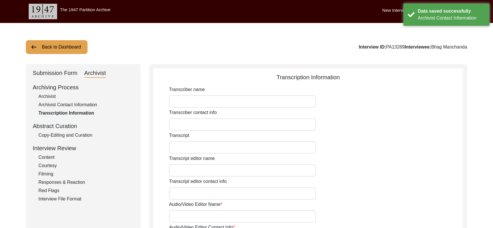
click at [67, 76] on div "Submission Form" at bounding box center [55, 73] width 45 height 9
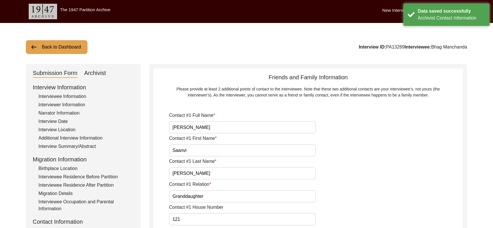
click at [64, 51] on button "Back to Dashboard" at bounding box center [57, 47] width 62 height 14
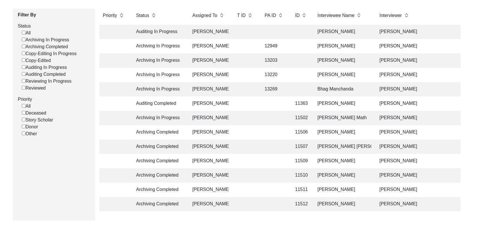
scroll to position [75, 0]
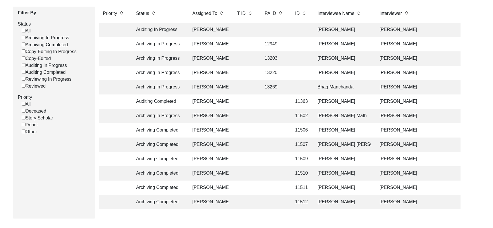
click at [280, 61] on td "13203" at bounding box center [274, 58] width 26 height 14
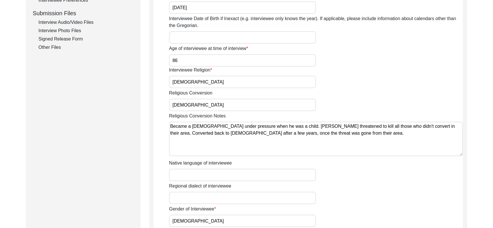
scroll to position [243, 0]
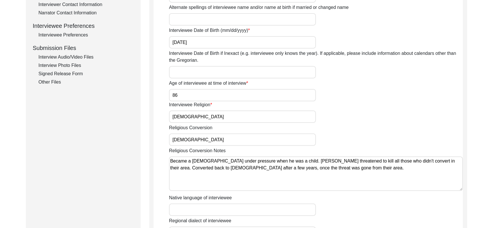
drag, startPoint x: 79, startPoint y: 57, endPoint x: 104, endPoint y: 61, distance: 25.8
click at [79, 57] on div "Interview Audio/Video Files" at bounding box center [85, 57] width 95 height 7
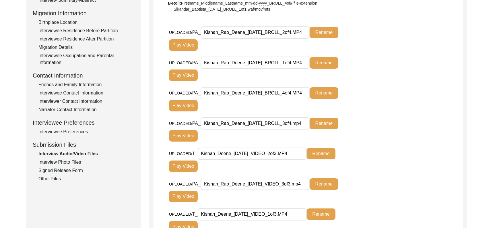
scroll to position [0, 0]
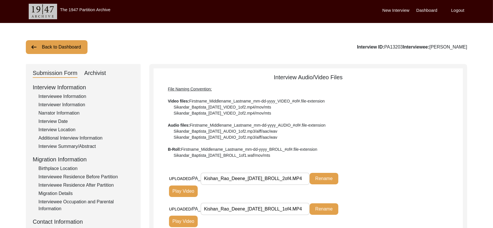
drag, startPoint x: 42, startPoint y: 43, endPoint x: 51, endPoint y: 46, distance: 8.9
click at [42, 43] on button "Back to Dashboard" at bounding box center [57, 47] width 62 height 14
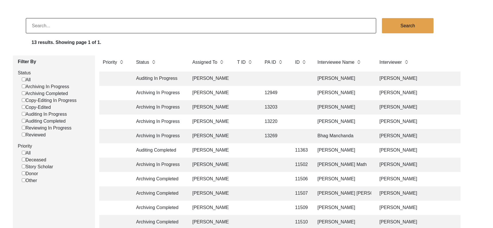
scroll to position [36, 0]
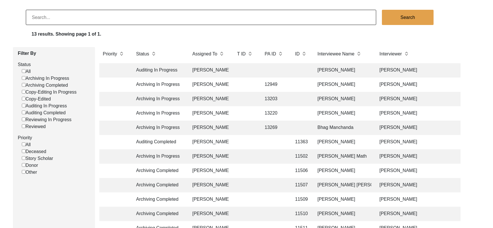
click at [321, 128] on td "Bhag Manchanda" at bounding box center [342, 128] width 57 height 14
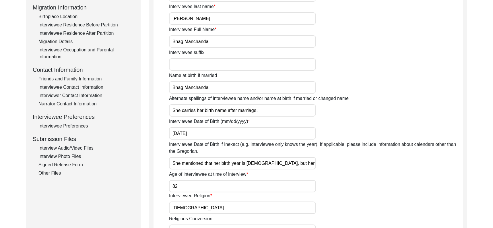
scroll to position [157, 0]
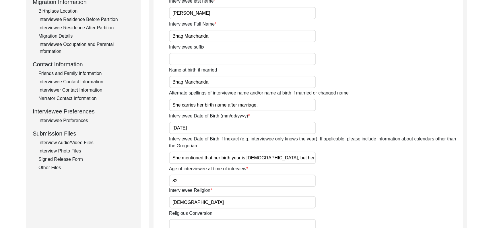
click at [75, 140] on div "Interview Audio/Video Files" at bounding box center [85, 142] width 95 height 7
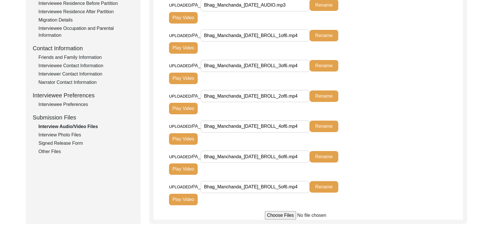
scroll to position [169, 0]
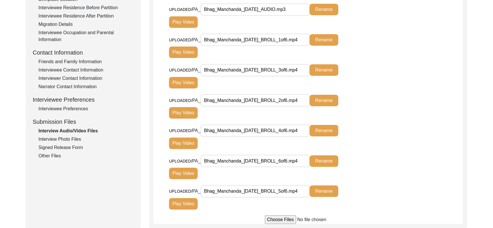
click at [70, 141] on div "Interview Photo Files" at bounding box center [85, 139] width 95 height 7
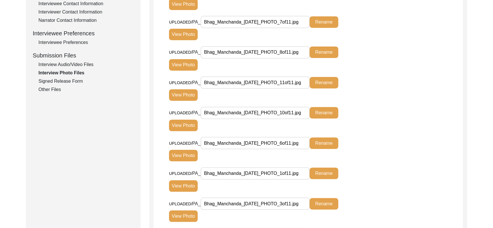
scroll to position [232, 0]
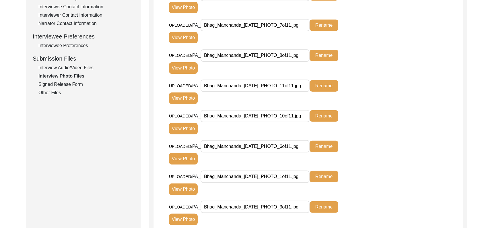
drag, startPoint x: 73, startPoint y: 85, endPoint x: 55, endPoint y: 96, distance: 20.7
click at [73, 85] on div "Signed Release Form" at bounding box center [85, 84] width 95 height 7
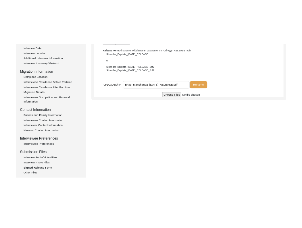
scroll to position [98, 0]
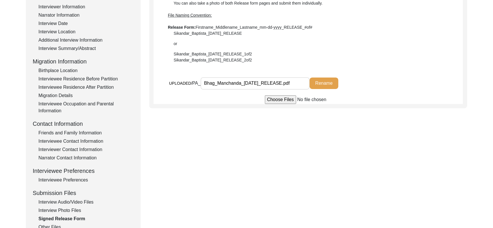
drag, startPoint x: 242, startPoint y: 82, endPoint x: 149, endPoint y: 80, distance: 92.5
click at [149, 80] on div "Signed Release Form Use Adobe Scan to scan both pages of the Release form, and …" at bounding box center [308, 37] width 318 height 142
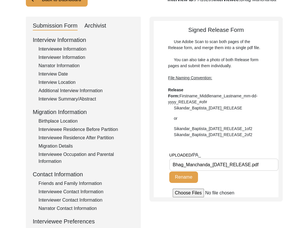
scroll to position [0, 0]
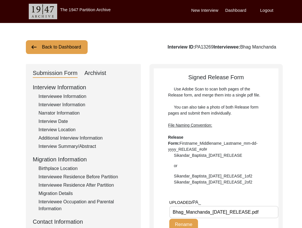
click at [57, 47] on button "Back to Dashboard" at bounding box center [57, 47] width 62 height 14
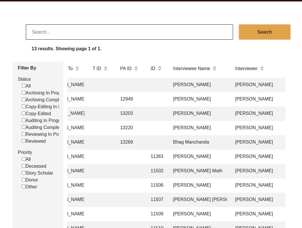
scroll to position [0, 119]
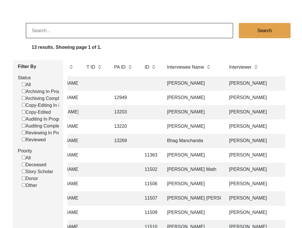
click at [181, 96] on td "[PERSON_NAME]" at bounding box center [191, 98] width 57 height 14
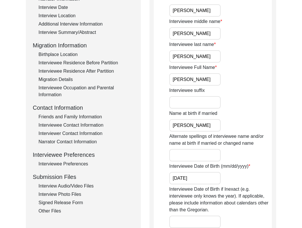
scroll to position [166, 0]
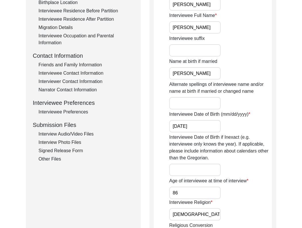
click at [89, 134] on div "Interview Audio/Video Files" at bounding box center [85, 134] width 95 height 7
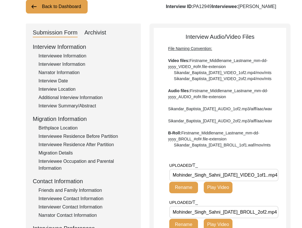
scroll to position [0, 0]
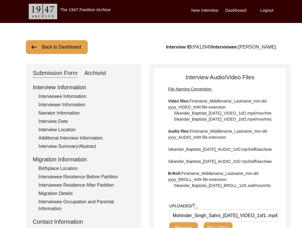
click at [61, 48] on button "Back to Dashboard" at bounding box center [57, 47] width 62 height 14
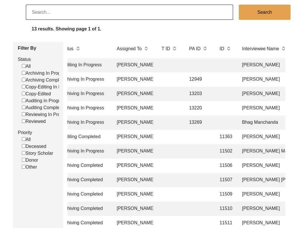
scroll to position [0, 123]
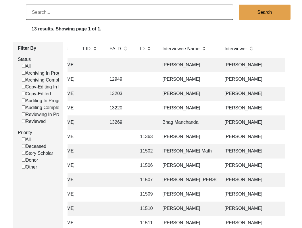
click at [170, 94] on td "[PERSON_NAME]" at bounding box center [187, 94] width 57 height 14
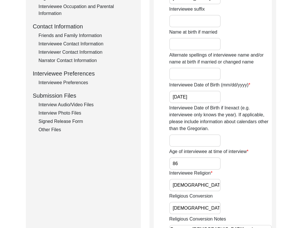
click at [74, 101] on div "Interview Audio/Video Files" at bounding box center [85, 104] width 95 height 7
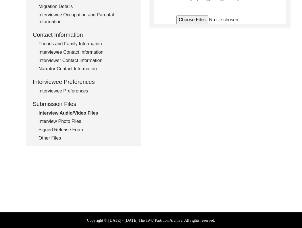
scroll to position [195, 0]
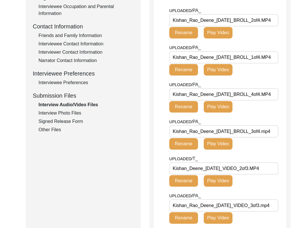
drag, startPoint x: 214, startPoint y: 38, endPoint x: 110, endPoint y: 38, distance: 103.7
click at [110, 38] on div "Submission Form Archivist Interview Information Interviewee Information Intervi…" at bounding box center [151, 74] width 250 height 411
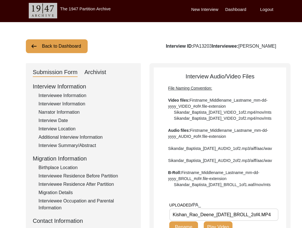
scroll to position [0, 0]
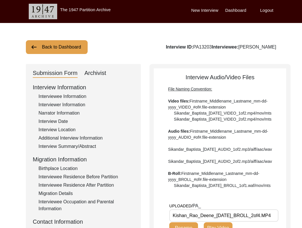
click at [96, 71] on div "Archivist" at bounding box center [95, 73] width 22 height 9
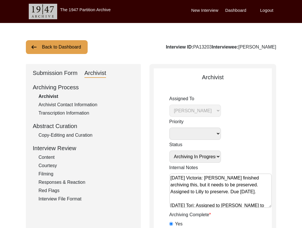
click at [72, 46] on button "Back to Dashboard" at bounding box center [57, 47] width 62 height 14
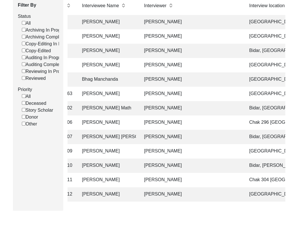
scroll to position [84, 0]
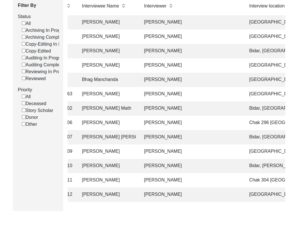
click at [167, 75] on td "[PERSON_NAME]" at bounding box center [190, 80] width 101 height 14
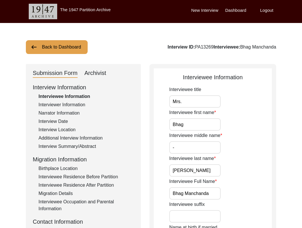
click at [192, 100] on input "Mrs." at bounding box center [194, 101] width 51 height 12
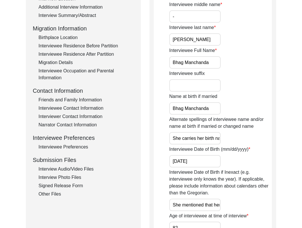
scroll to position [190, 0]
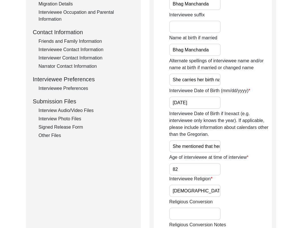
click at [71, 112] on div "Interview Audio/Video Files" at bounding box center [85, 110] width 95 height 7
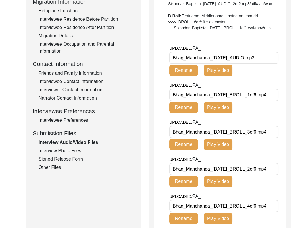
scroll to position [159, 0]
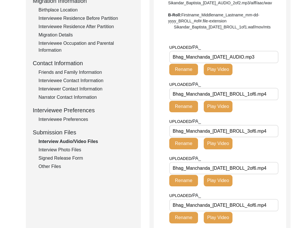
drag, startPoint x: 239, startPoint y: 75, endPoint x: 150, endPoint y: 72, distance: 88.5
click at [150, 72] on div "Interview Audio/Video Files File Naming Convention: Video files: Firstname_Midd…" at bounding box center [219, 111] width 141 height 411
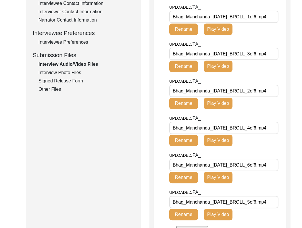
scroll to position [235, 0]
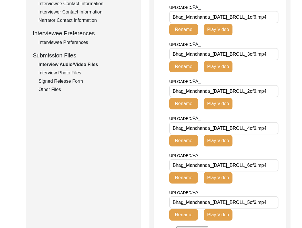
click at [68, 72] on div "Interview Photo Files" at bounding box center [85, 73] width 95 height 7
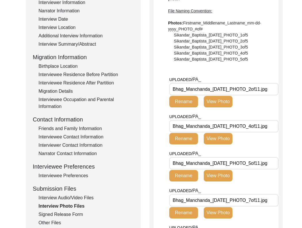
scroll to position [106, 0]
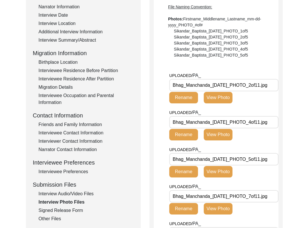
click at [89, 193] on div "Interview Audio/Video Files" at bounding box center [85, 193] width 95 height 7
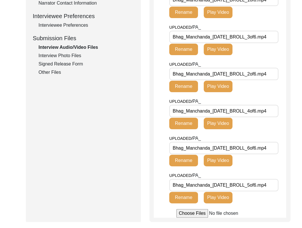
scroll to position [252, 0]
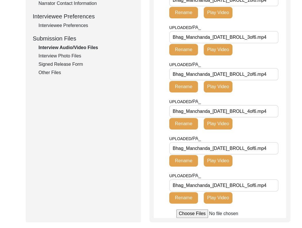
click at [72, 56] on div "Interview Photo Files" at bounding box center [85, 56] width 95 height 7
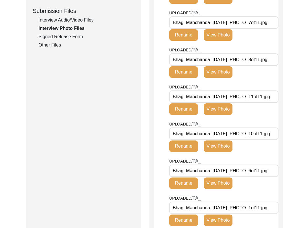
scroll to position [155, 0]
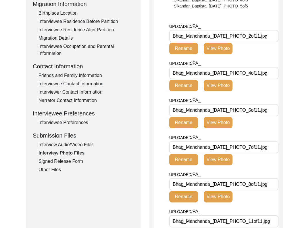
click at [61, 160] on div "Signed Release Form" at bounding box center [85, 161] width 95 height 7
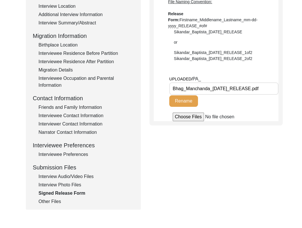
scroll to position [125, 0]
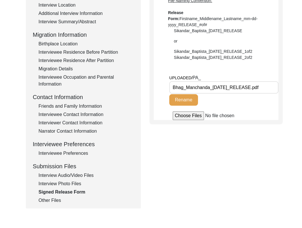
click at [236, 85] on input "Bhag_Manchanda_[DATE]_RELEASE.pdf" at bounding box center [223, 87] width 109 height 12
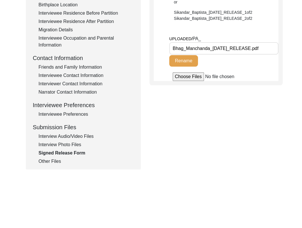
scroll to position [164, 0]
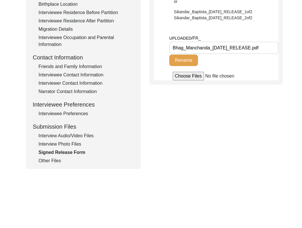
click at [45, 161] on div "Other Files" at bounding box center [85, 160] width 95 height 7
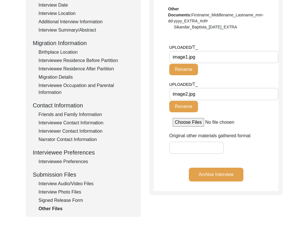
scroll to position [115, 0]
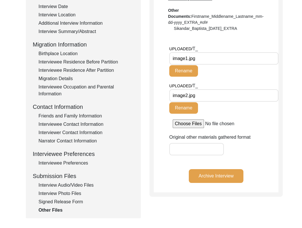
click at [235, 61] on input "image1.jpg" at bounding box center [223, 58] width 109 height 12
click at [243, 94] on input "image2.jpg" at bounding box center [223, 95] width 109 height 12
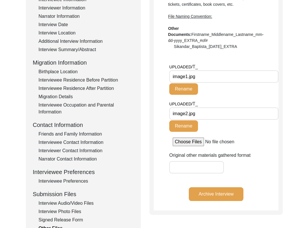
scroll to position [96, 0]
click at [187, 76] on input "image1.jpg" at bounding box center [223, 77] width 109 height 12
click at [193, 88] on button "Rename" at bounding box center [183, 89] width 29 height 11
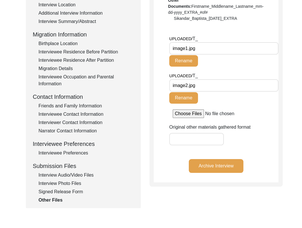
scroll to position [130, 0]
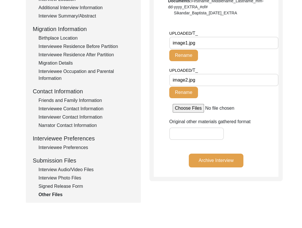
click at [231, 45] on input "image1.jpg" at bounding box center [223, 43] width 109 height 12
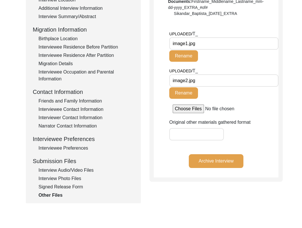
click at [231, 45] on input "image1.jpg" at bounding box center [223, 43] width 109 height 12
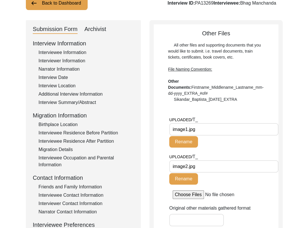
scroll to position [43, 0]
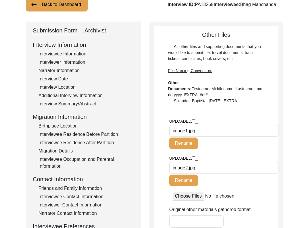
click at [99, 30] on div "Archivist" at bounding box center [95, 30] width 22 height 9
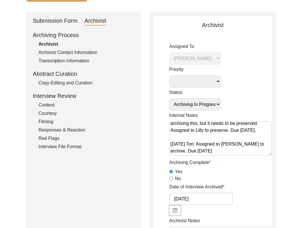
scroll to position [0, 0]
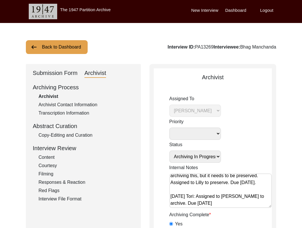
click at [64, 74] on div "Submission Form" at bounding box center [55, 73] width 45 height 9
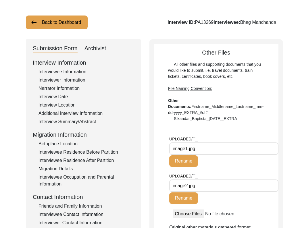
scroll to position [43, 0]
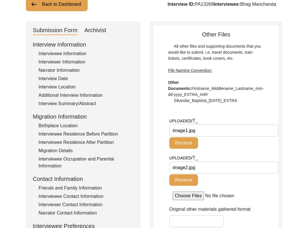
click at [224, 169] on input "image2.jpg" at bounding box center [223, 167] width 109 height 12
click at [74, 60] on div "Interviewer Information" at bounding box center [85, 62] width 95 height 7
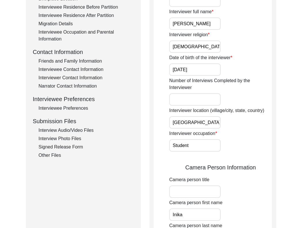
scroll to position [170, 0]
click at [57, 143] on div "Signed Release Form" at bounding box center [85, 146] width 95 height 7
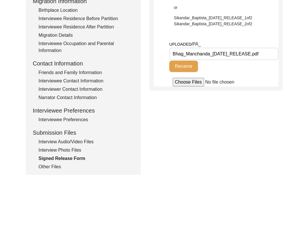
scroll to position [157, 0]
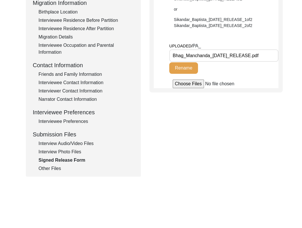
click at [48, 169] on div "Other Files" at bounding box center [85, 168] width 95 height 7
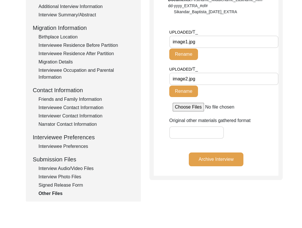
scroll to position [130, 0]
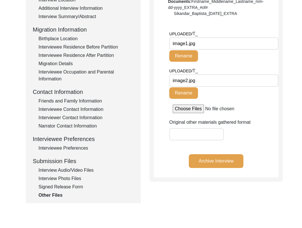
click at [221, 165] on button "Archive Interview" at bounding box center [216, 161] width 55 height 14
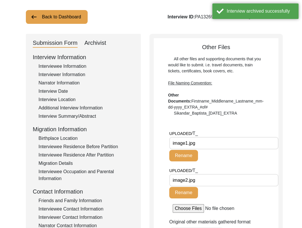
scroll to position [0, 0]
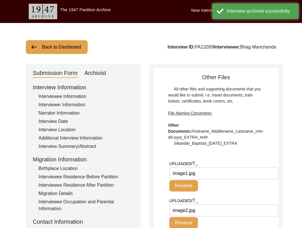
click at [77, 47] on button "Back to Dashboard" at bounding box center [57, 47] width 62 height 14
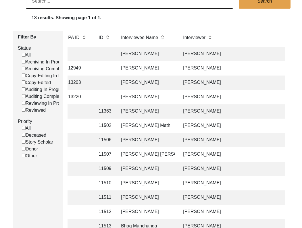
scroll to position [0, 165]
click at [136, 84] on td "[PERSON_NAME]" at bounding box center [145, 83] width 57 height 14
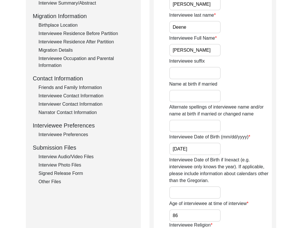
scroll to position [194, 0]
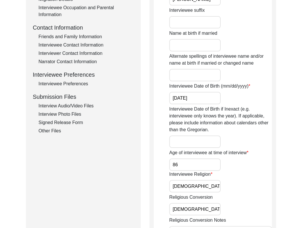
click at [62, 111] on div "Interview Photo Files" at bounding box center [85, 114] width 95 height 7
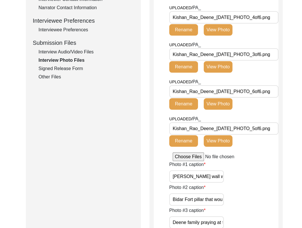
click at [62, 67] on div "Signed Release Form" at bounding box center [85, 68] width 95 height 7
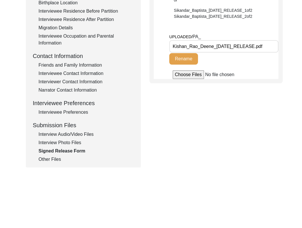
scroll to position [165, 0]
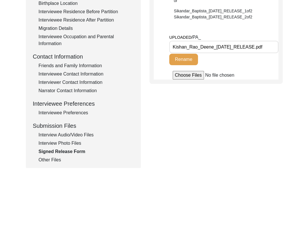
click at [52, 160] on div "Other Files" at bounding box center [85, 160] width 95 height 7
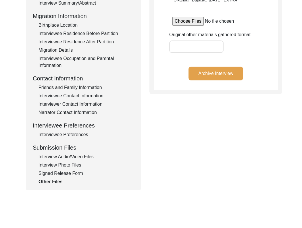
scroll to position [144, 0]
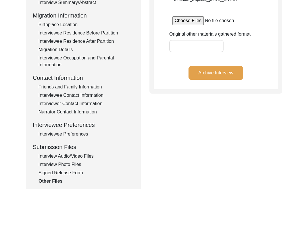
click at [71, 151] on div "Interview Information Interviewee Information Interviewer Information Narrator …" at bounding box center [83, 62] width 101 height 246
drag, startPoint x: 75, startPoint y: 155, endPoint x: 127, endPoint y: 154, distance: 52.3
click at [75, 154] on div "Interview Audio/Video Files" at bounding box center [85, 156] width 95 height 7
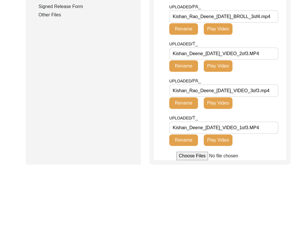
scroll to position [310, 0]
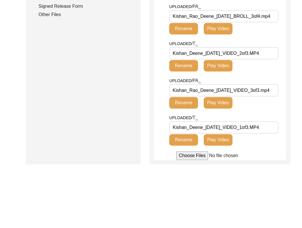
drag, startPoint x: 203, startPoint y: 71, endPoint x: 138, endPoint y: 72, distance: 65.8
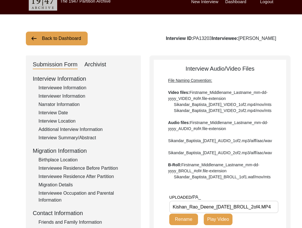
scroll to position [0, 0]
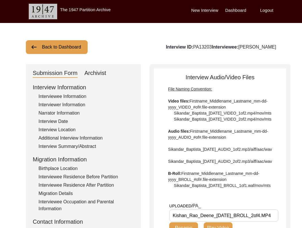
click at [69, 47] on button "Back to Dashboard" at bounding box center [57, 47] width 62 height 14
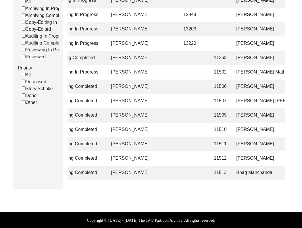
scroll to position [0, 69]
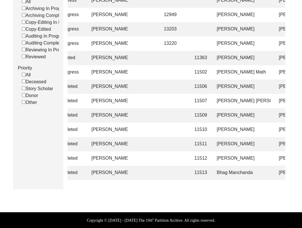
click at [230, 171] on td "Bhag Manchanda" at bounding box center [241, 173] width 57 height 14
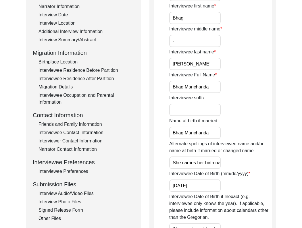
scroll to position [106, 0]
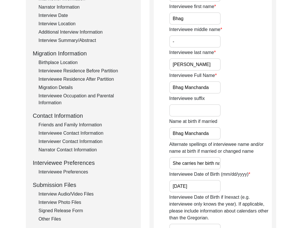
click at [76, 192] on div "Interview Audio/Video Files" at bounding box center [85, 194] width 95 height 7
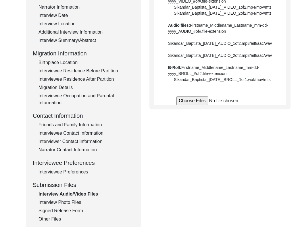
scroll to position [0, 0]
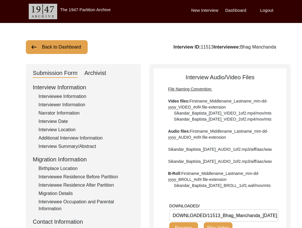
click at [99, 73] on div "Archivist" at bounding box center [95, 73] width 22 height 9
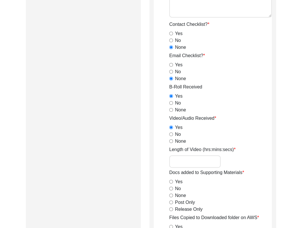
scroll to position [515, 0]
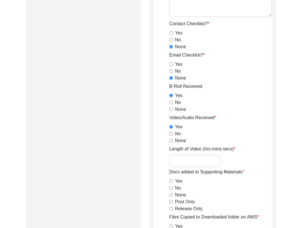
click at [171, 139] on input "None" at bounding box center [171, 141] width 4 height 4
click at [172, 127] on input "Yes" at bounding box center [171, 127] width 4 height 4
click at [186, 164] on input "Length of Video (hrs:mins:secs)" at bounding box center [194, 161] width 51 height 12
paste input "1:02:21"
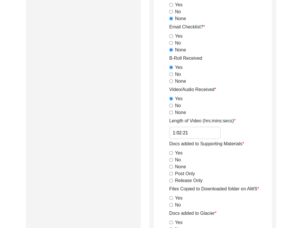
scroll to position [544, 0]
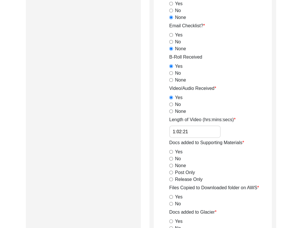
click at [170, 150] on input "Yes" at bounding box center [171, 152] width 4 height 4
click at [171, 179] on input "Release Only" at bounding box center [171, 179] width 4 height 4
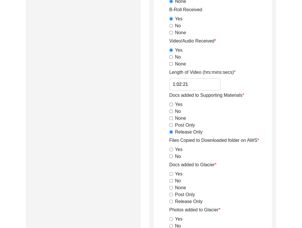
scroll to position [599, 0]
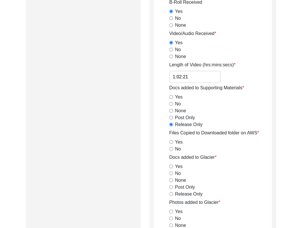
click at [170, 141] on input "Yes" at bounding box center [171, 142] width 4 height 4
click at [170, 192] on input "Release Only" at bounding box center [171, 194] width 4 height 4
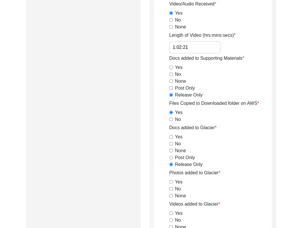
click at [171, 183] on input "Yes" at bounding box center [171, 182] width 4 height 4
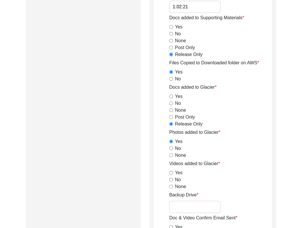
click at [171, 173] on input "Yes" at bounding box center [171, 173] width 4 height 4
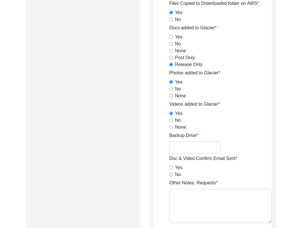
scroll to position [729, 0]
click at [171, 175] on input "No" at bounding box center [171, 174] width 4 height 4
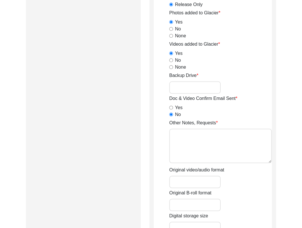
scroll to position [790, 0]
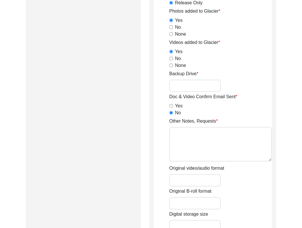
drag, startPoint x: 213, startPoint y: 163, endPoint x: 213, endPoint y: 142, distance: 21.0
click at [213, 141] on textarea "Other Notes, Requests" at bounding box center [220, 144] width 103 height 34
paste textarea "0:04:36"
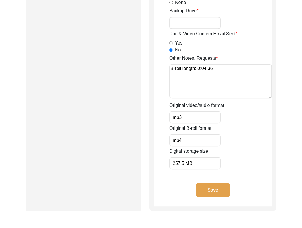
scroll to position [854, 0]
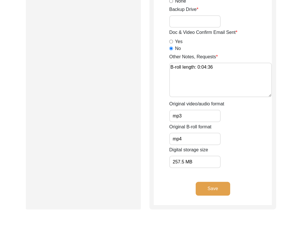
click at [236, 161] on div "Digital storage size 257.5 MB" at bounding box center [220, 157] width 103 height 22
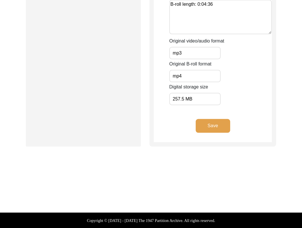
click at [206, 130] on button "Save" at bounding box center [213, 126] width 34 height 14
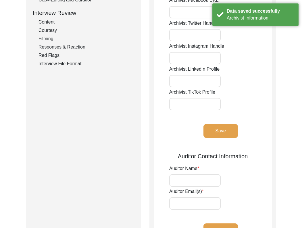
scroll to position [0, 0]
